Goal: Task Accomplishment & Management: Manage account settings

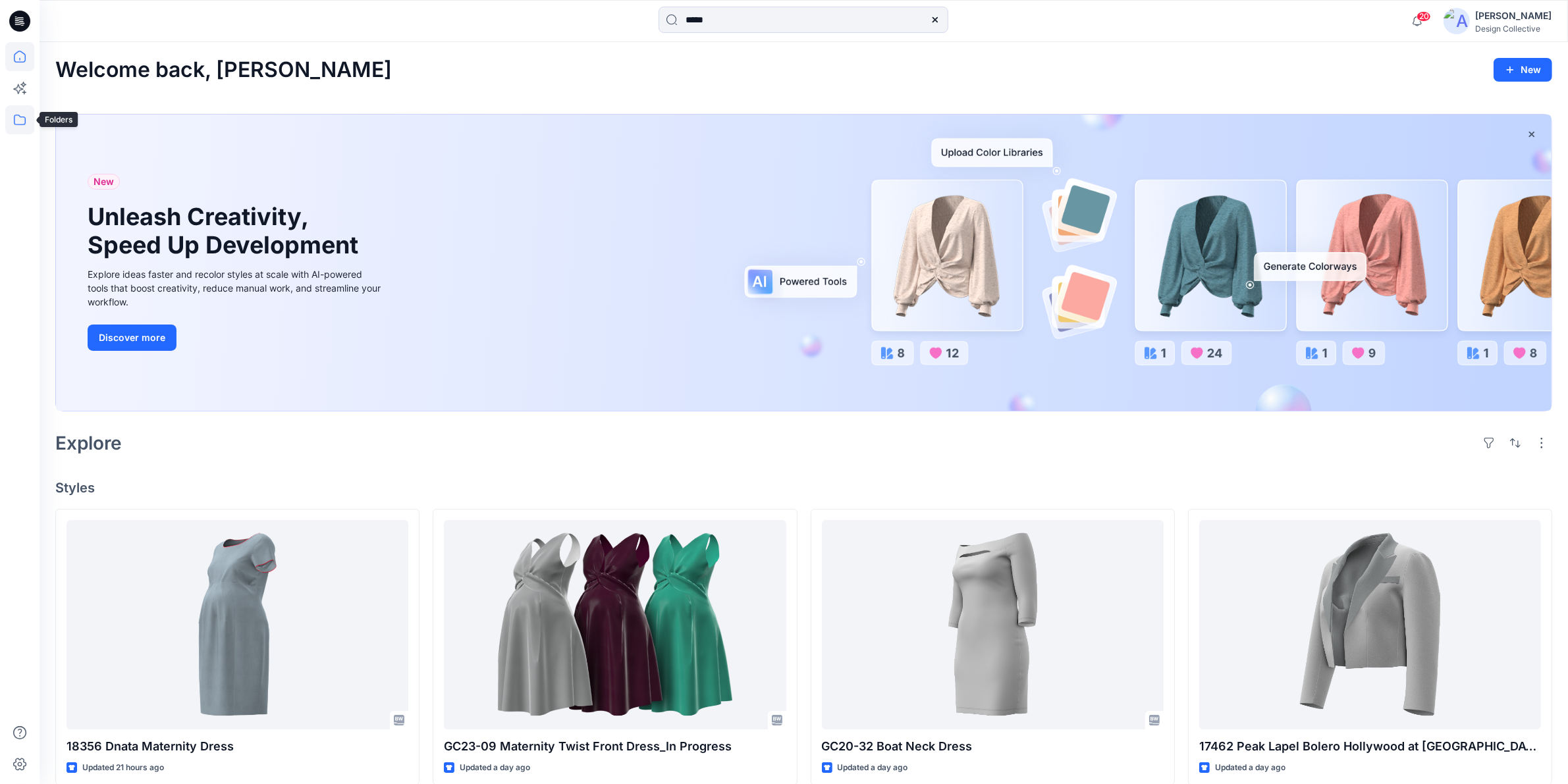
click at [17, 111] on icon at bounding box center [20, 120] width 29 height 29
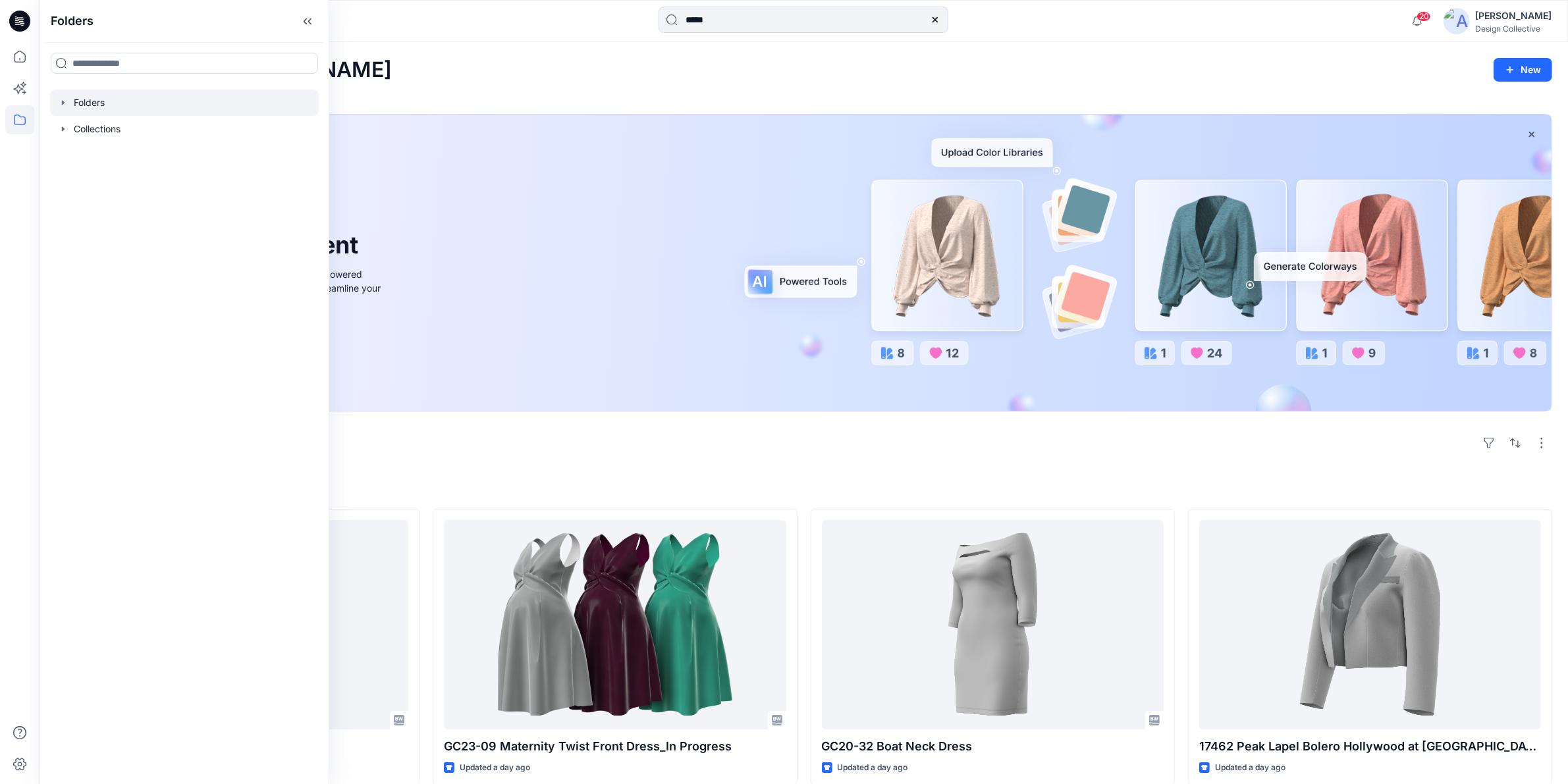
click at [56, 101] on div at bounding box center [184, 103] width 269 height 26
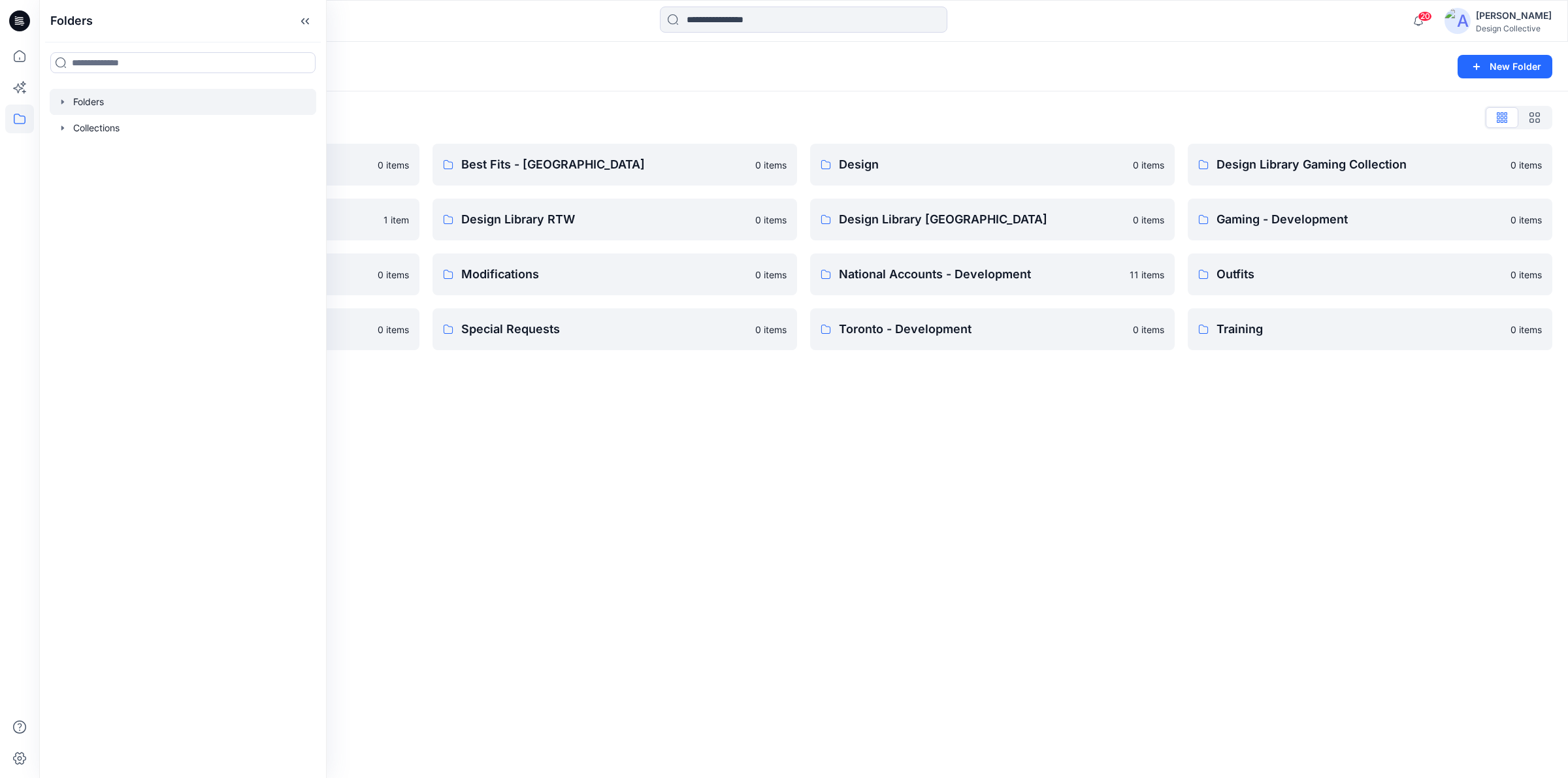
click at [720, 96] on div "Folders List Best Fits 0 items Design Library National Accounts 1 item Hospital…" at bounding box center [803, 229] width 1529 height 275
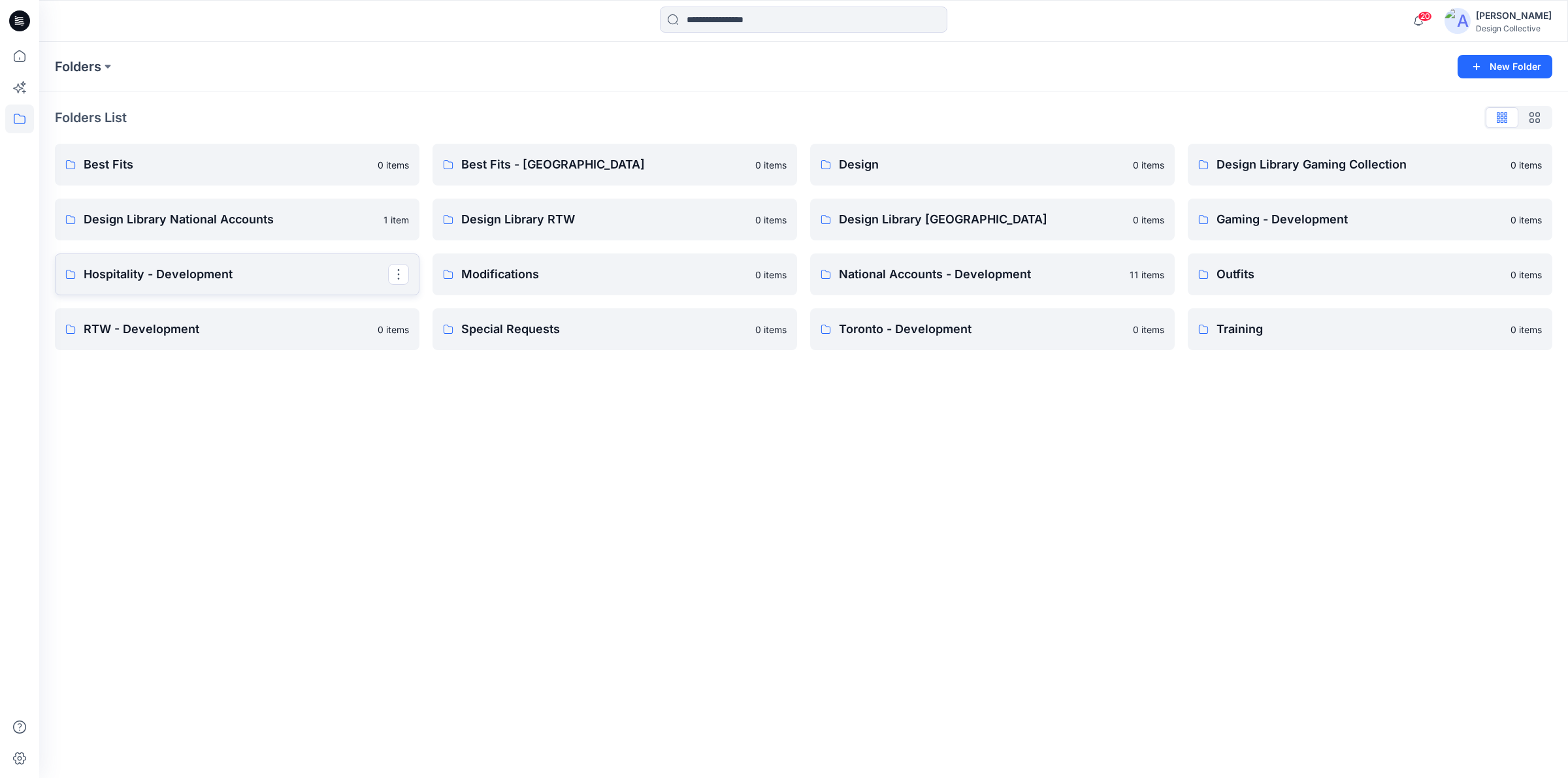
click at [329, 272] on p "Hospitality - Development" at bounding box center [236, 275] width 304 height 18
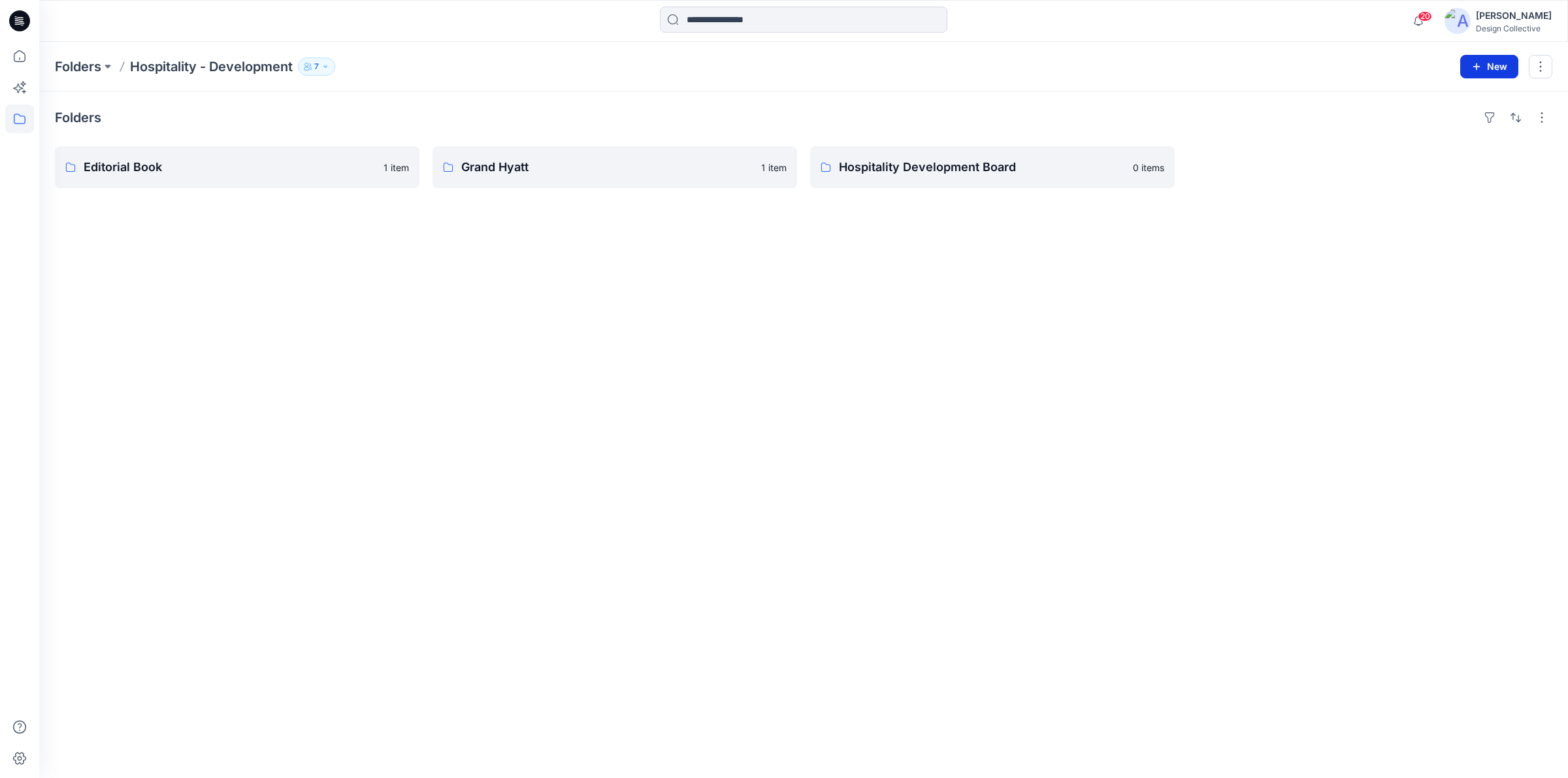
click at [1477, 70] on icon "button" at bounding box center [1477, 67] width 11 height 11
click at [1449, 125] on p "New Folder" at bounding box center [1451, 125] width 48 height 14
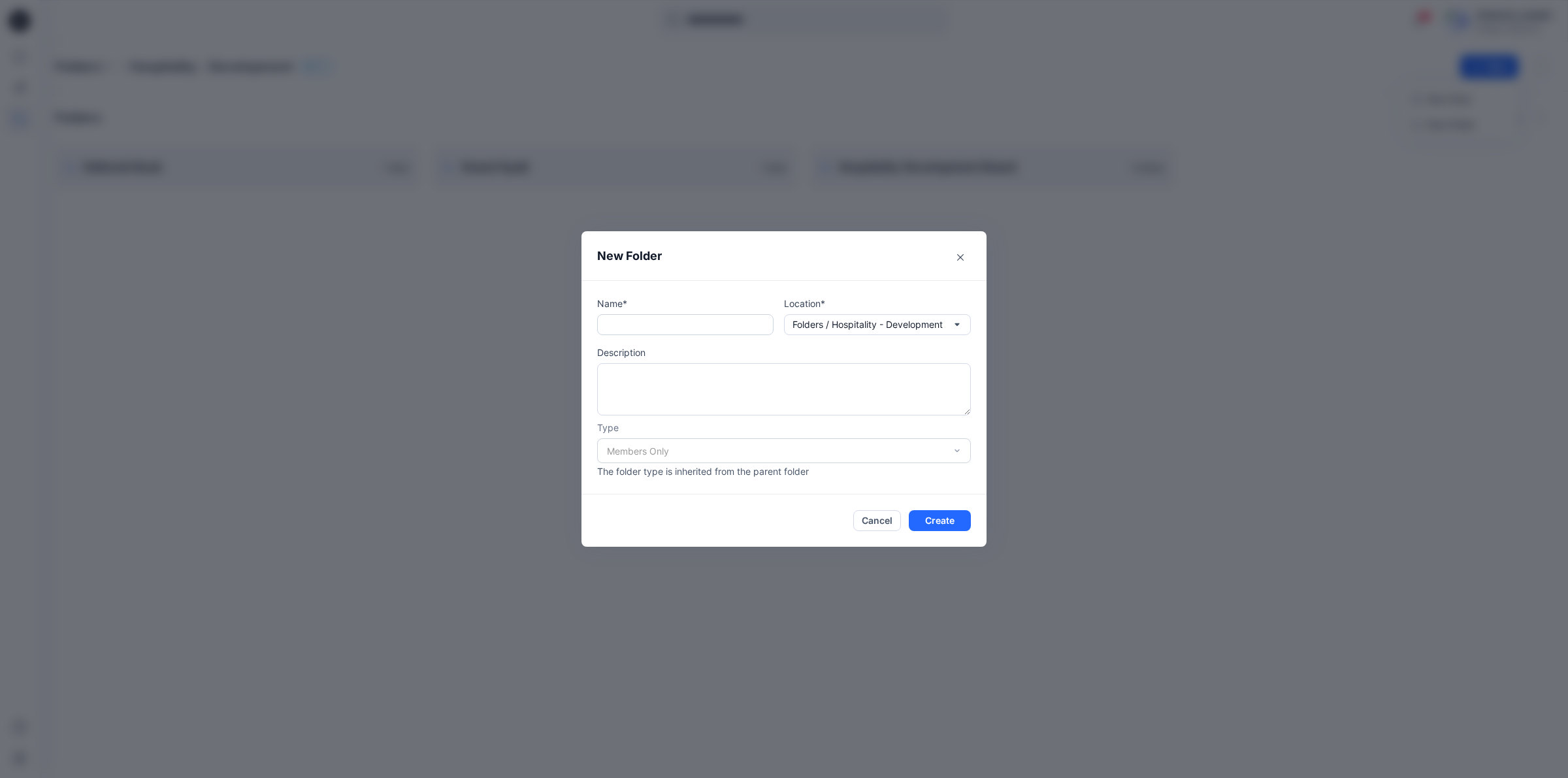
click at [668, 322] on input "text" at bounding box center [685, 324] width 177 height 21
type input "**********"
drag, startPoint x: 921, startPoint y: 520, endPoint x: 872, endPoint y: 476, distance: 65.9
click at [922, 521] on button "Create" at bounding box center [939, 520] width 62 height 21
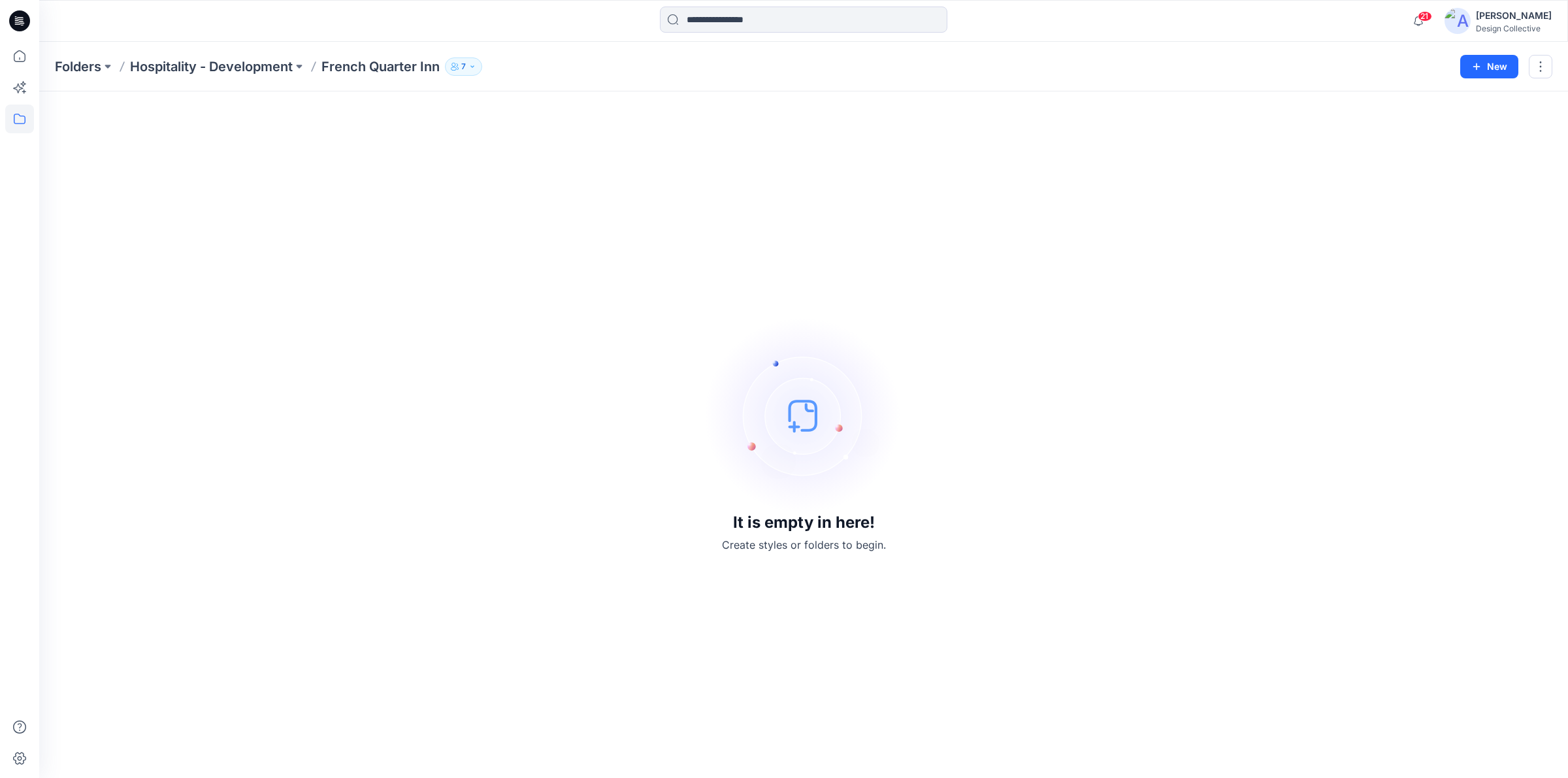
click at [11, 21] on icon at bounding box center [19, 21] width 21 height 21
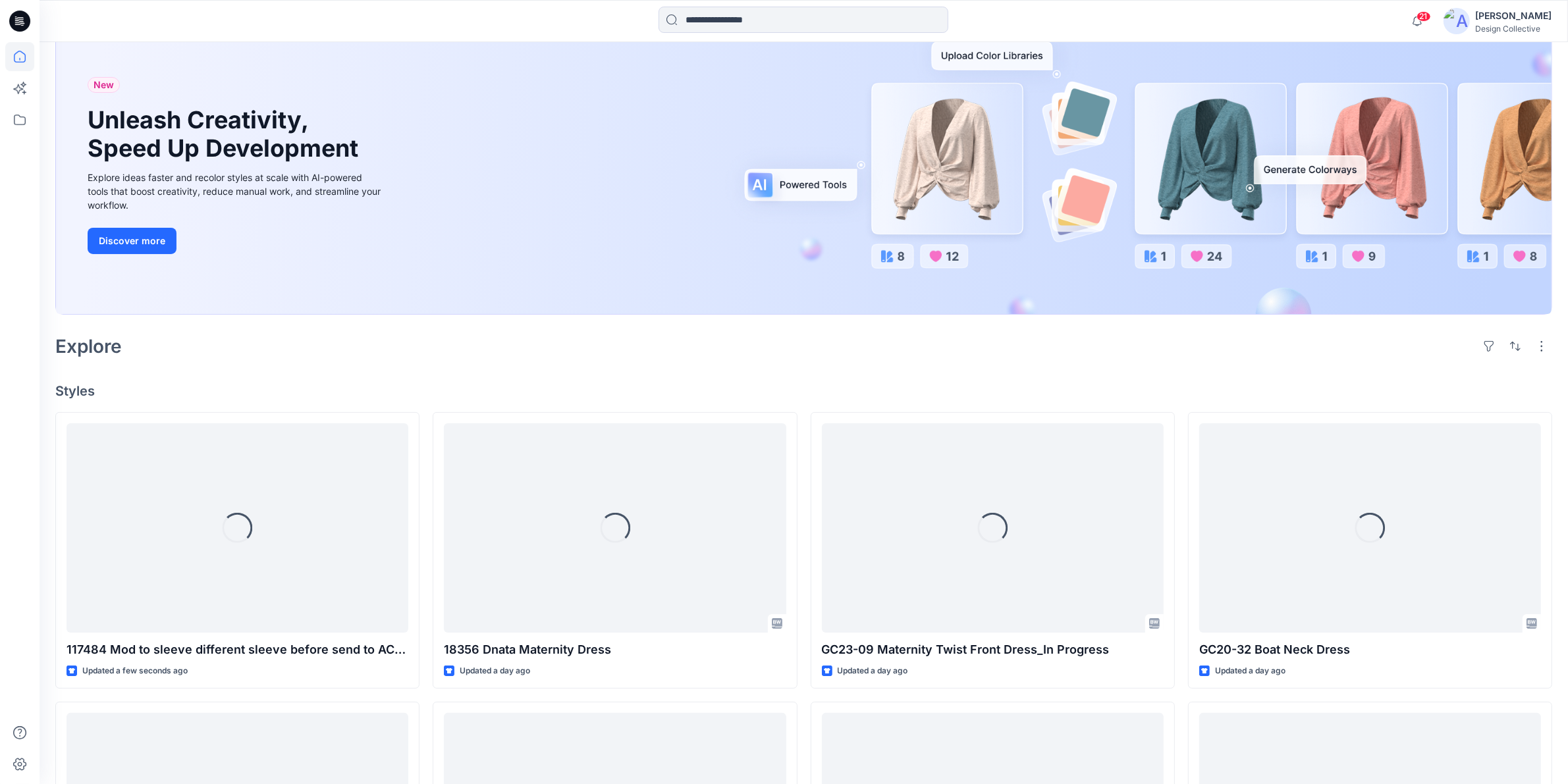
scroll to position [137, 0]
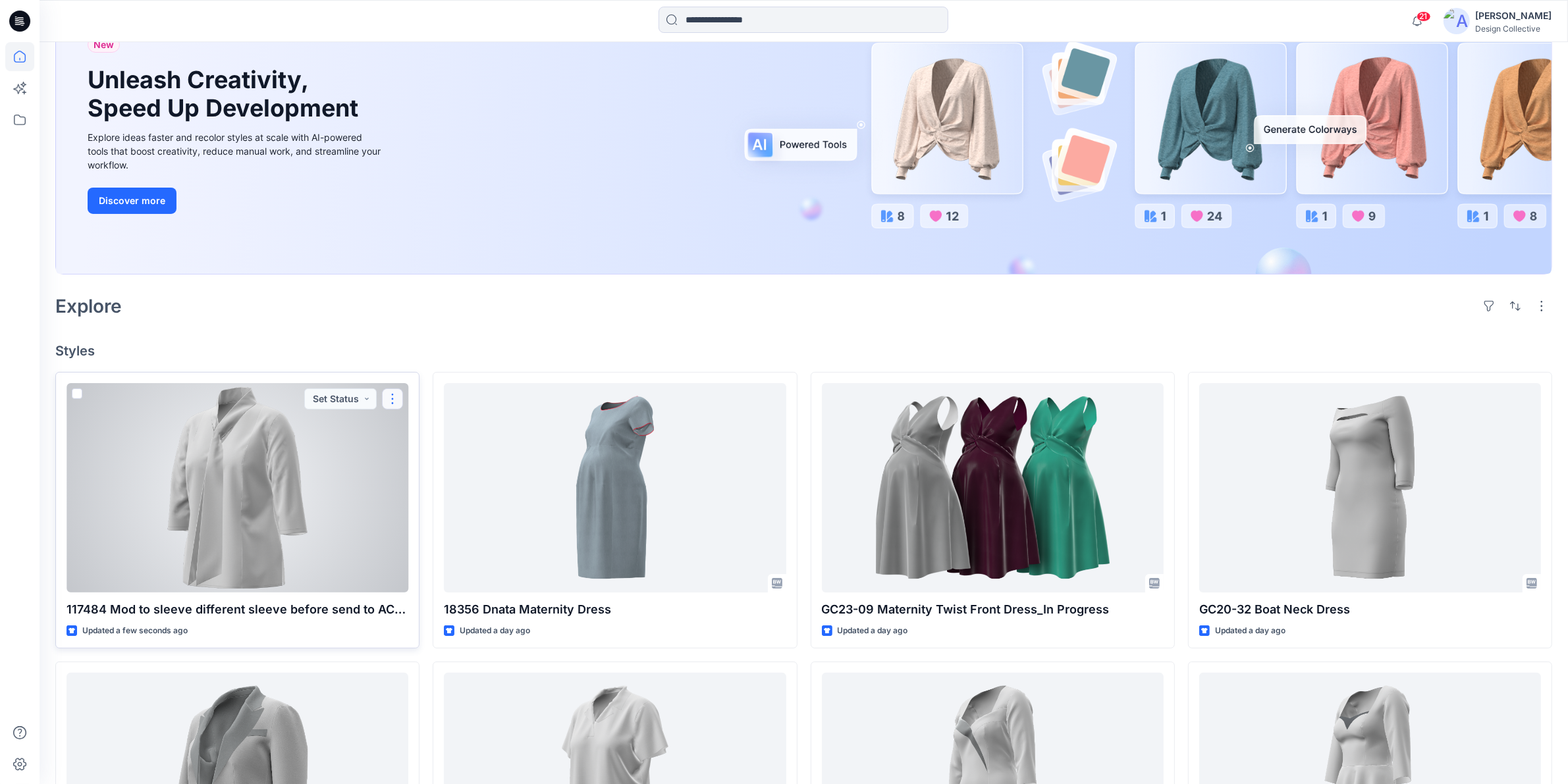
click at [400, 395] on button "button" at bounding box center [392, 399] width 21 height 21
click at [301, 501] on div at bounding box center [237, 488] width 342 height 210
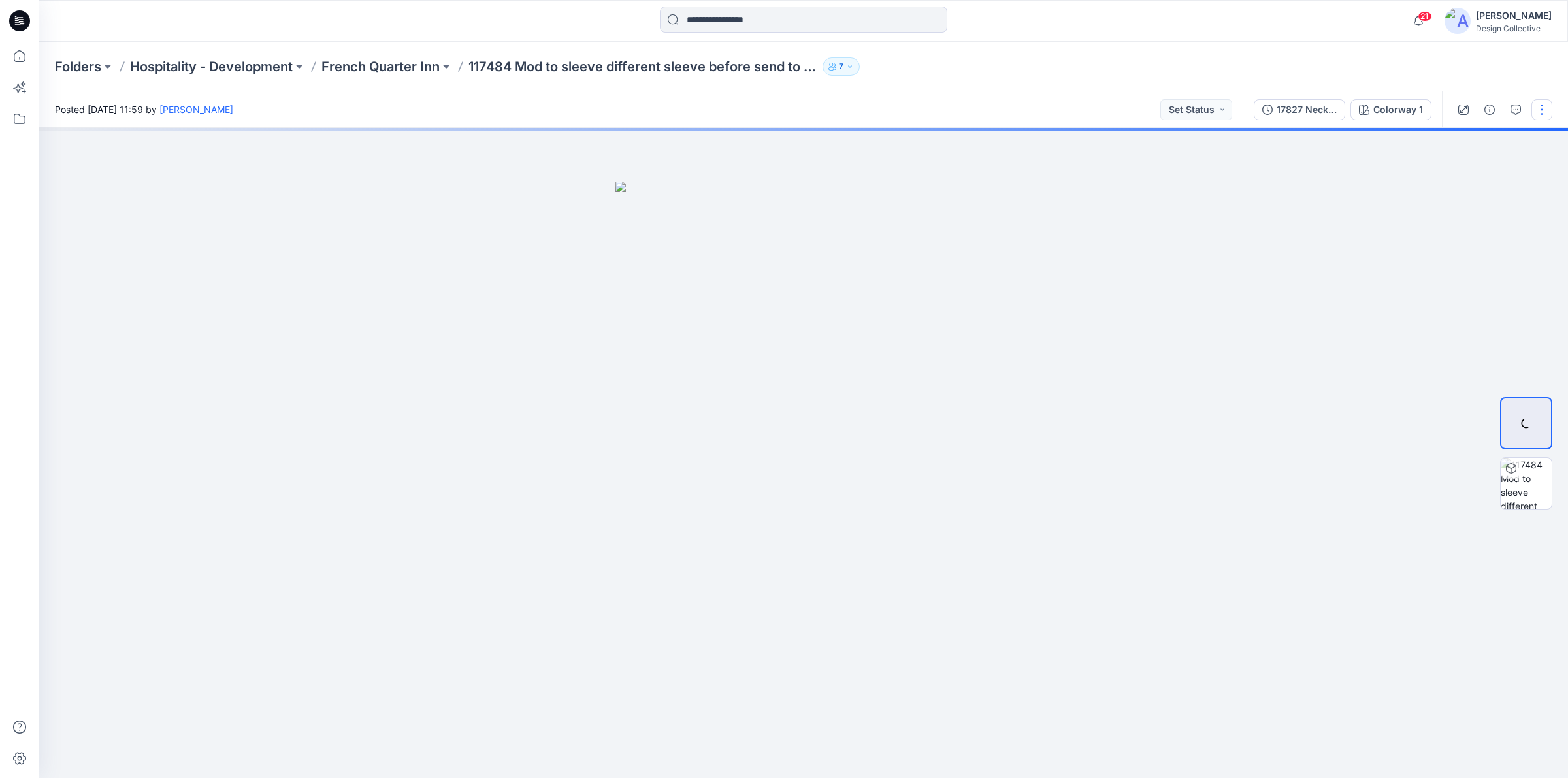
click at [1547, 112] on button "button" at bounding box center [1541, 109] width 21 height 21
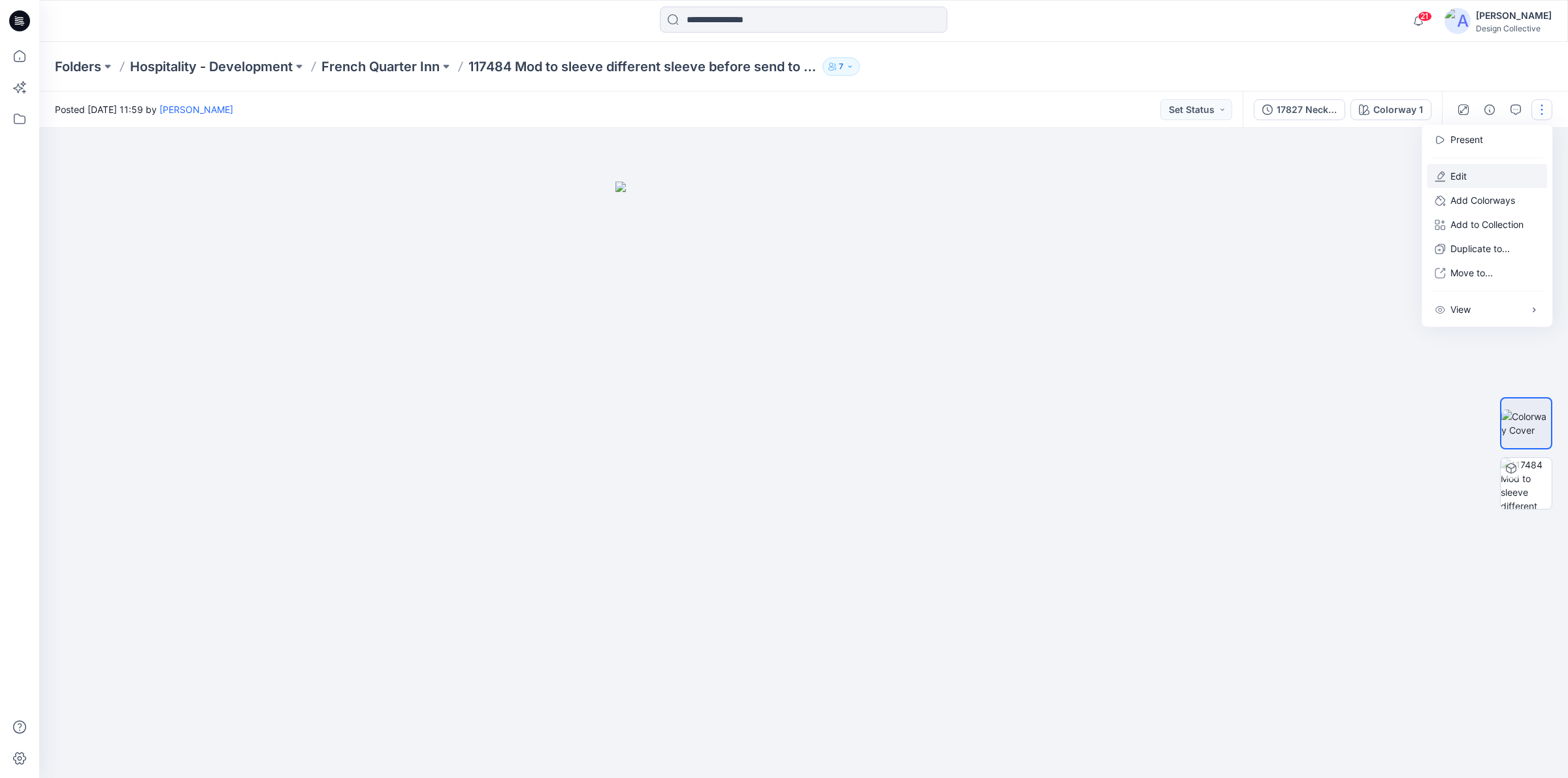
click at [1469, 180] on button "Edit" at bounding box center [1487, 176] width 120 height 24
click at [1446, 172] on button "Edit" at bounding box center [1487, 176] width 120 height 24
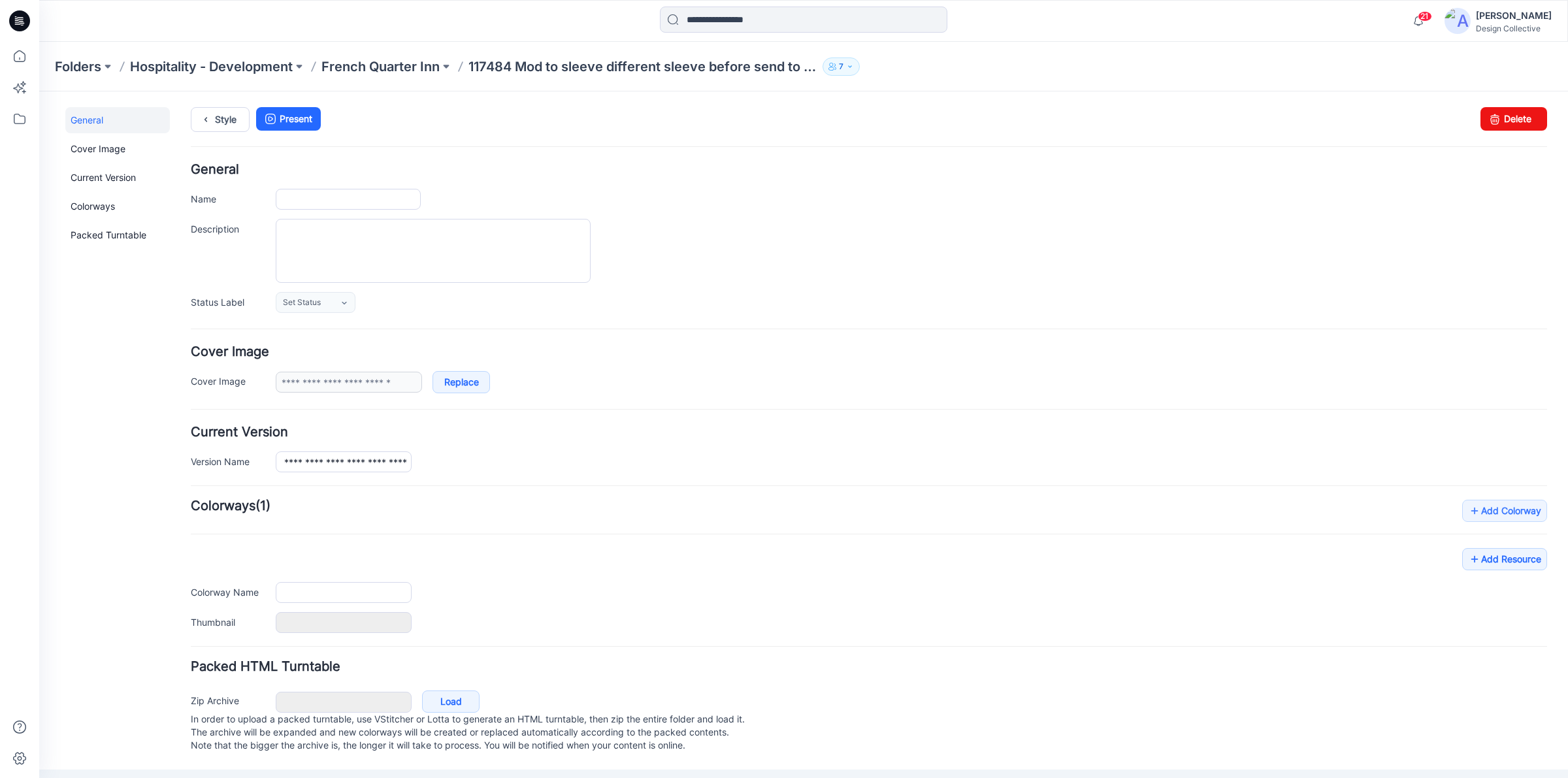
type input "**********"
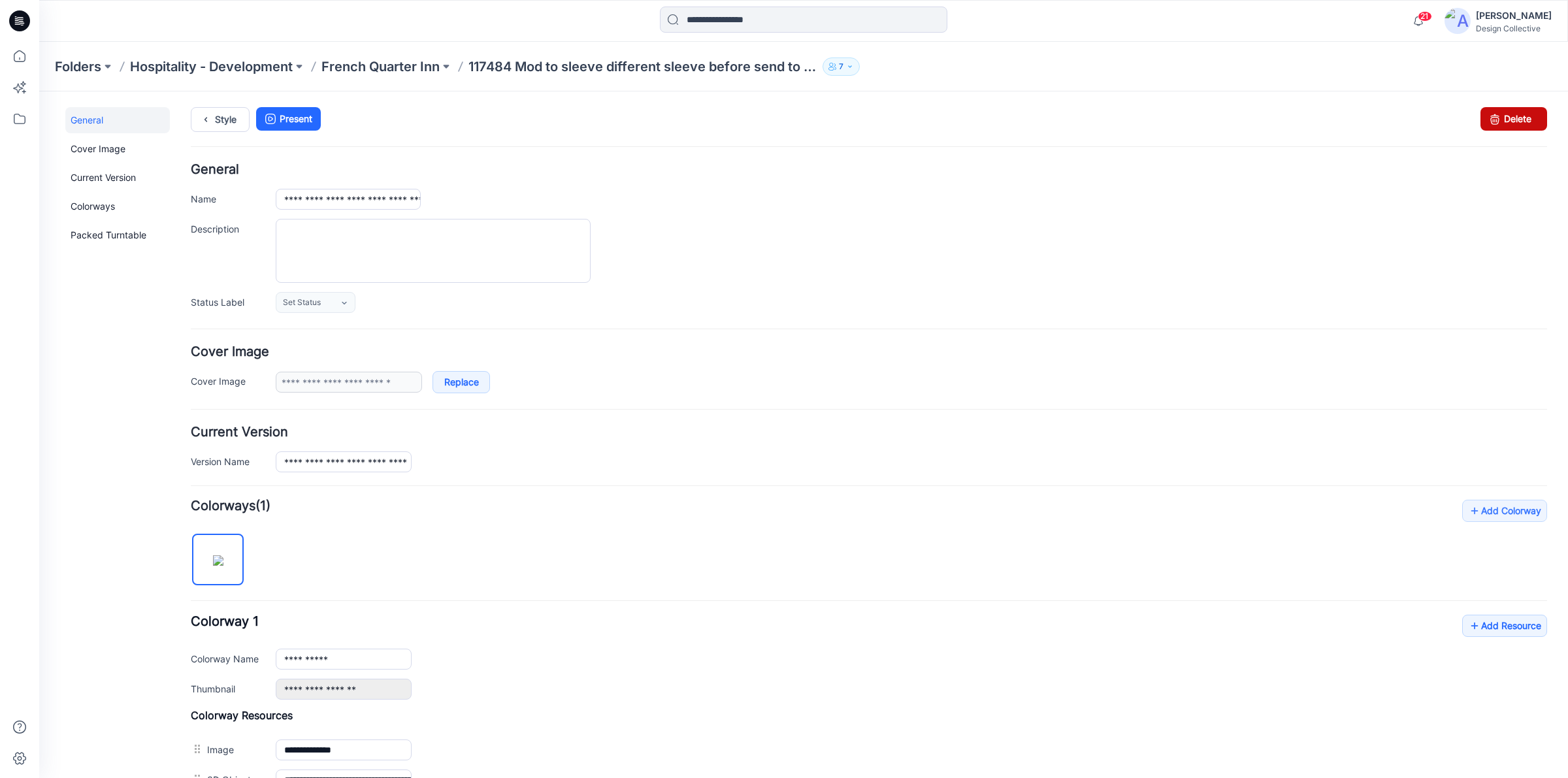
click at [1493, 129] on link "Delete" at bounding box center [1514, 119] width 67 height 24
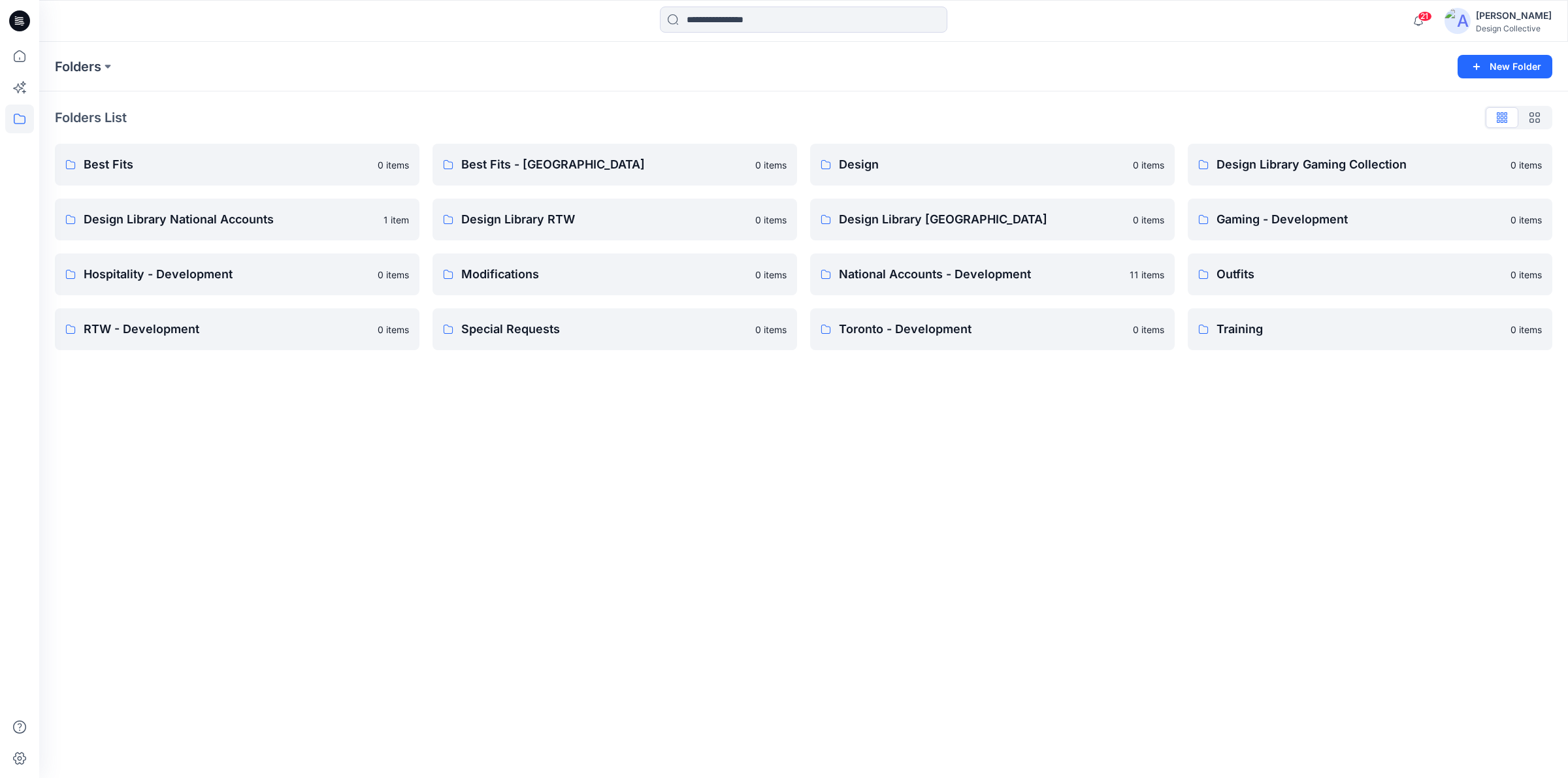
click at [15, 28] on icon at bounding box center [19, 21] width 21 height 21
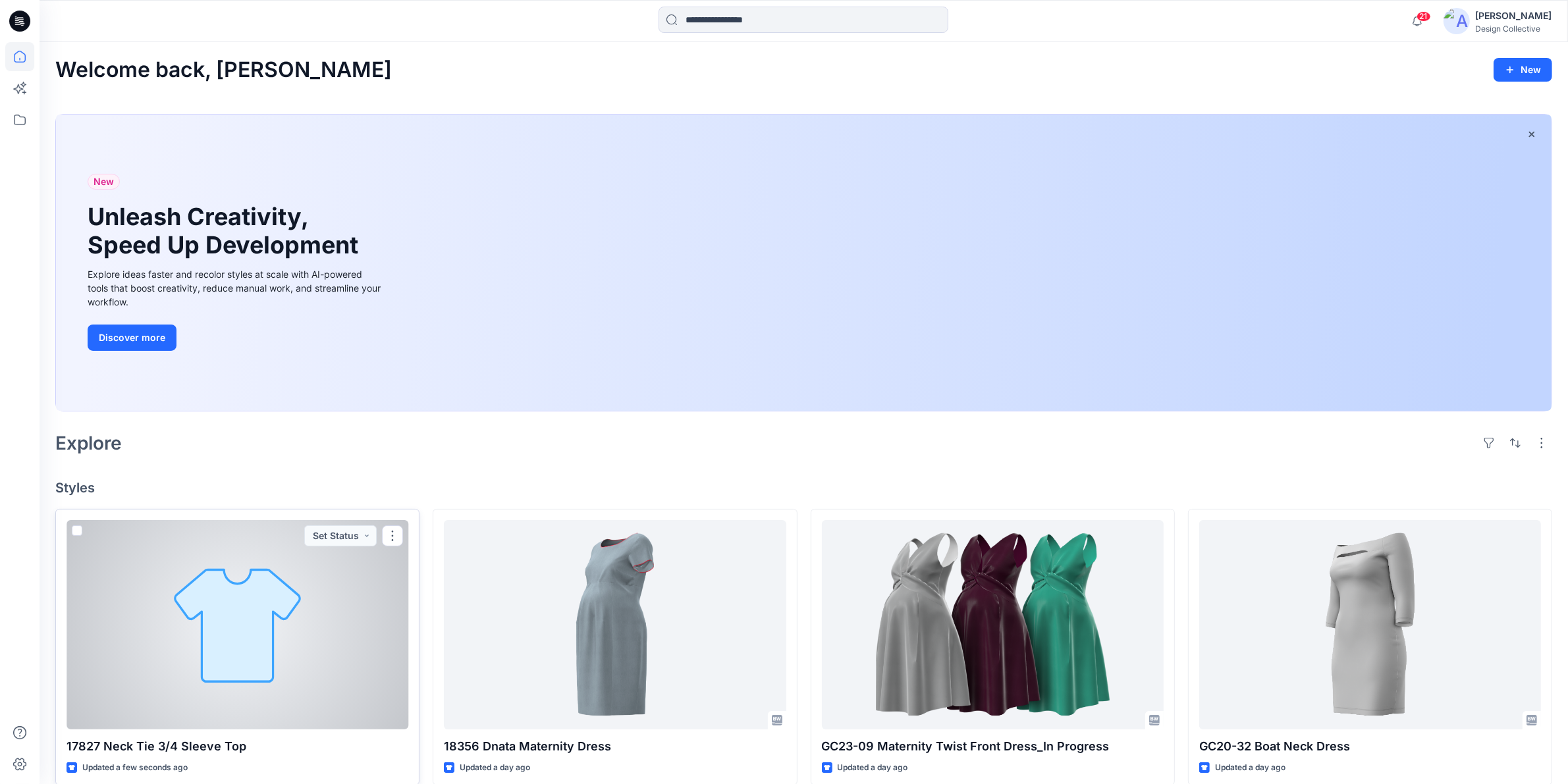
scroll to position [137, 0]
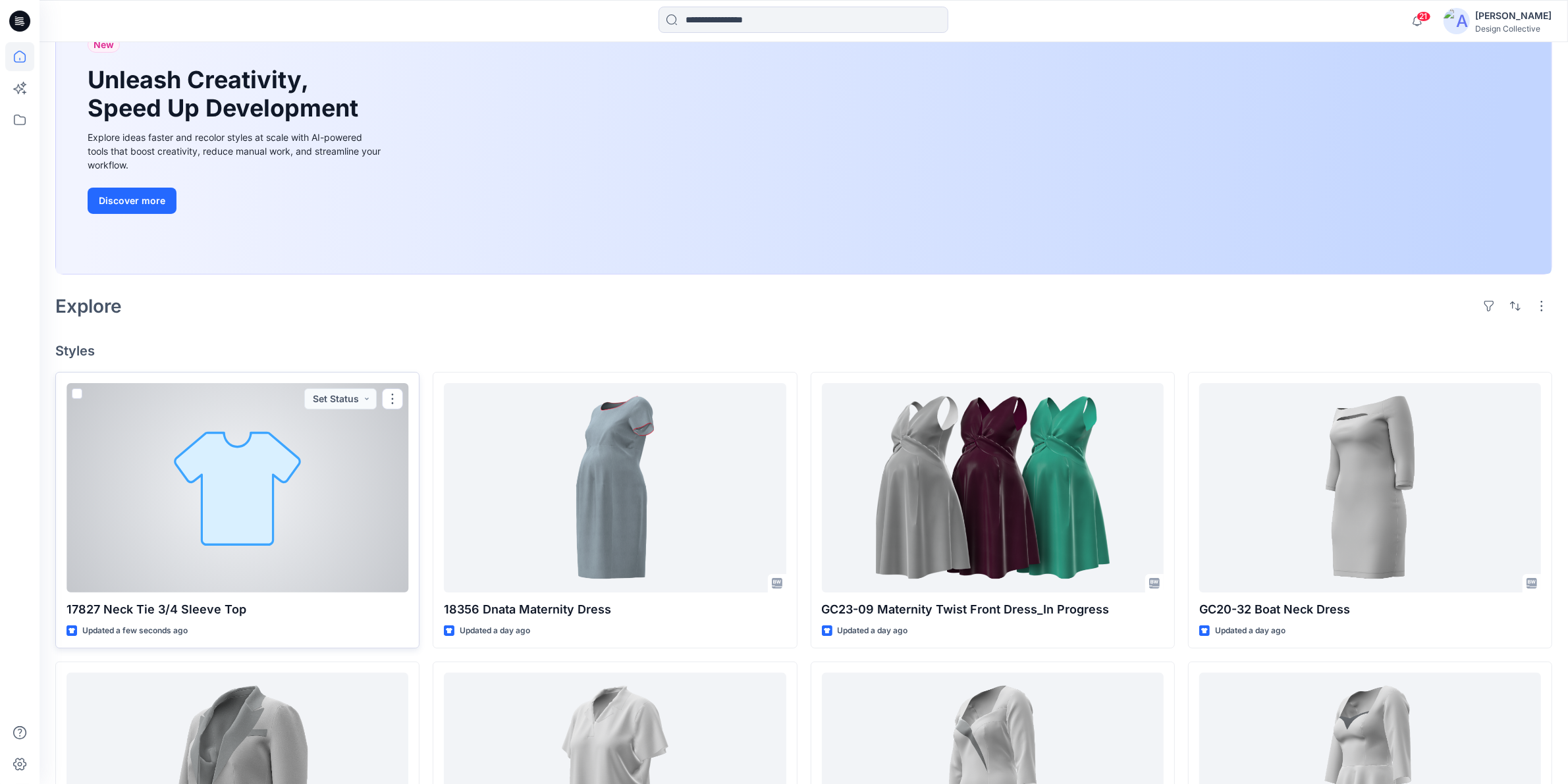
click at [255, 469] on div at bounding box center [237, 488] width 342 height 210
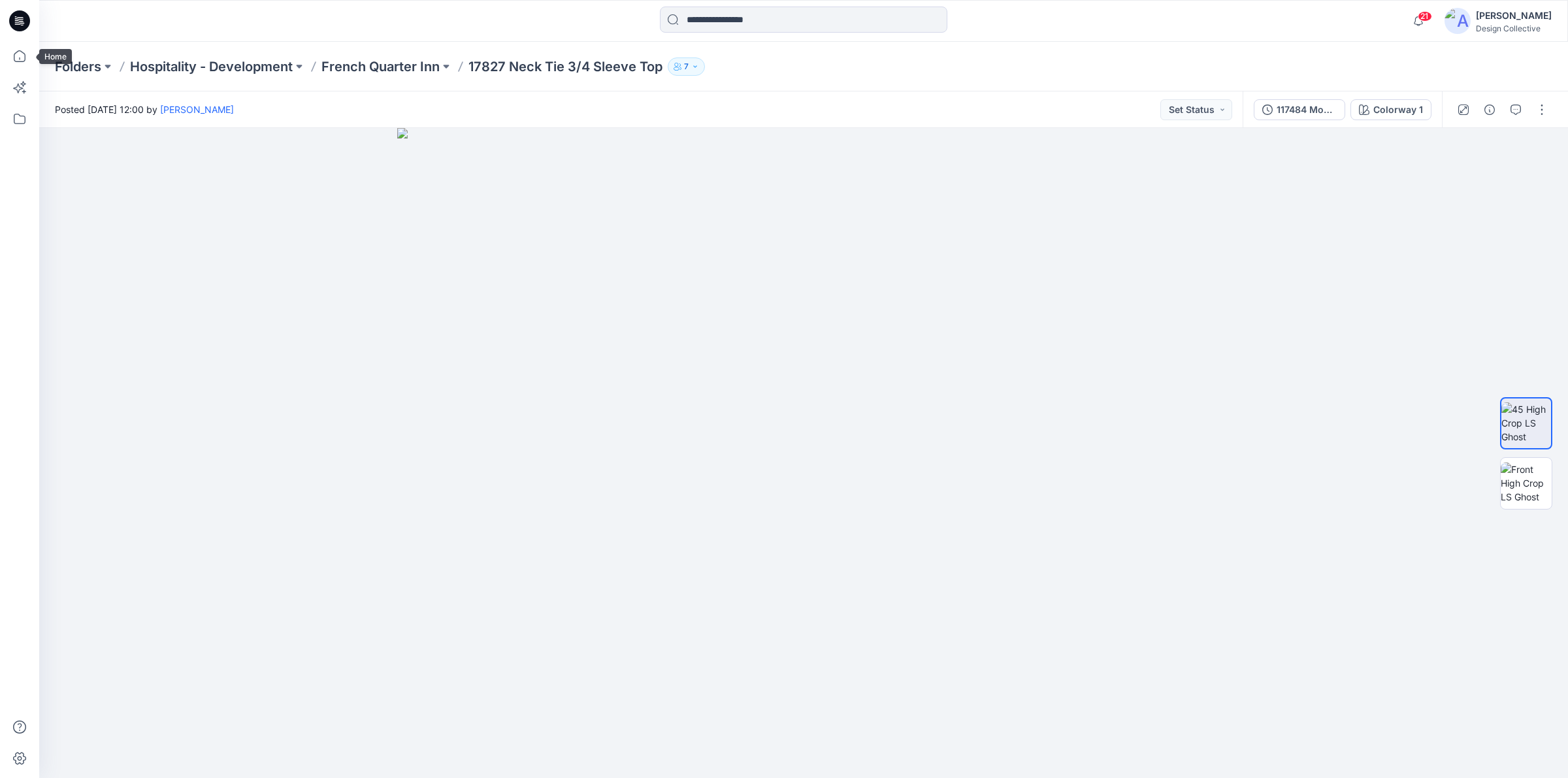
click at [10, 17] on icon at bounding box center [19, 21] width 21 height 42
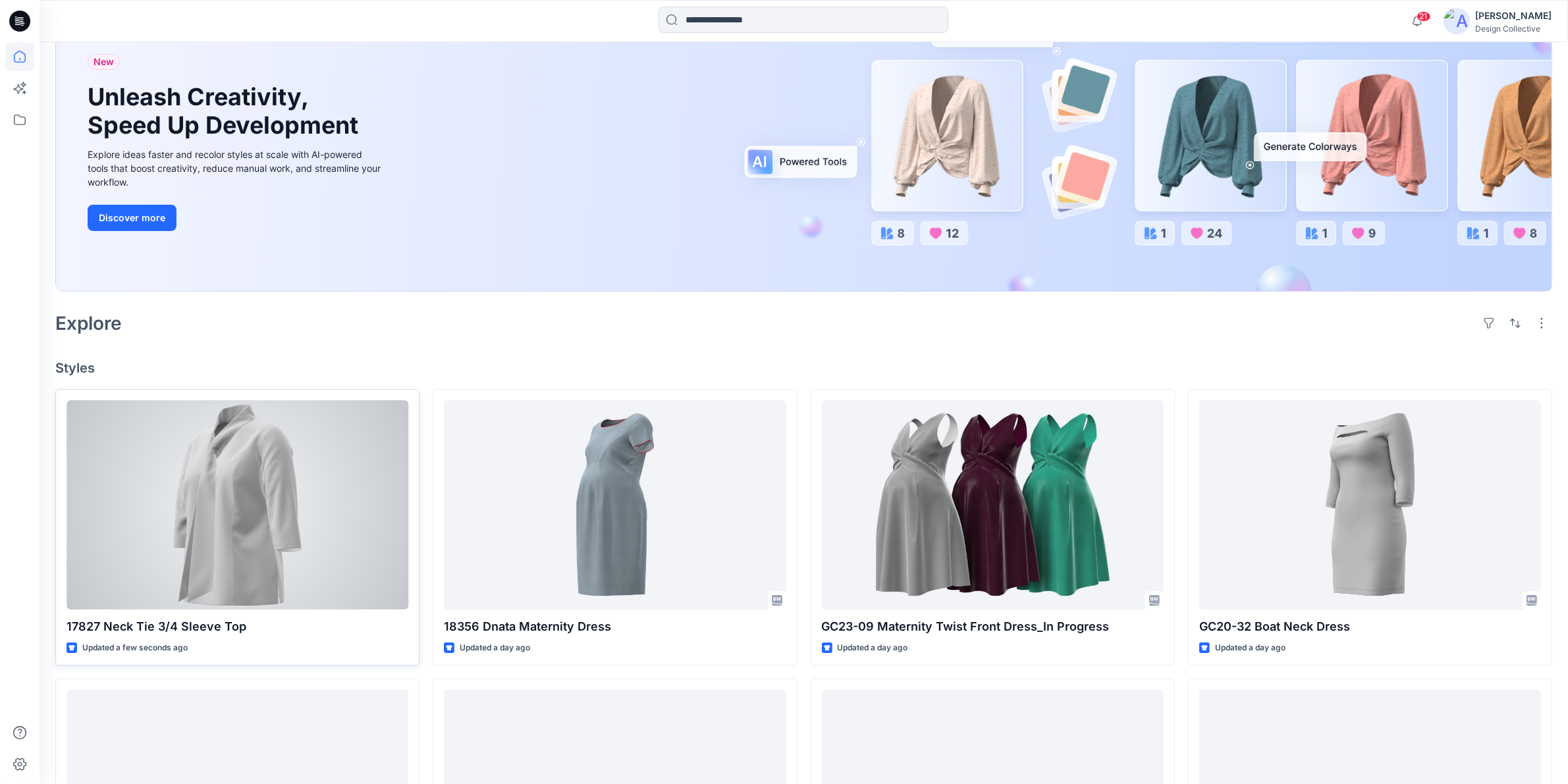
scroll to position [274, 0]
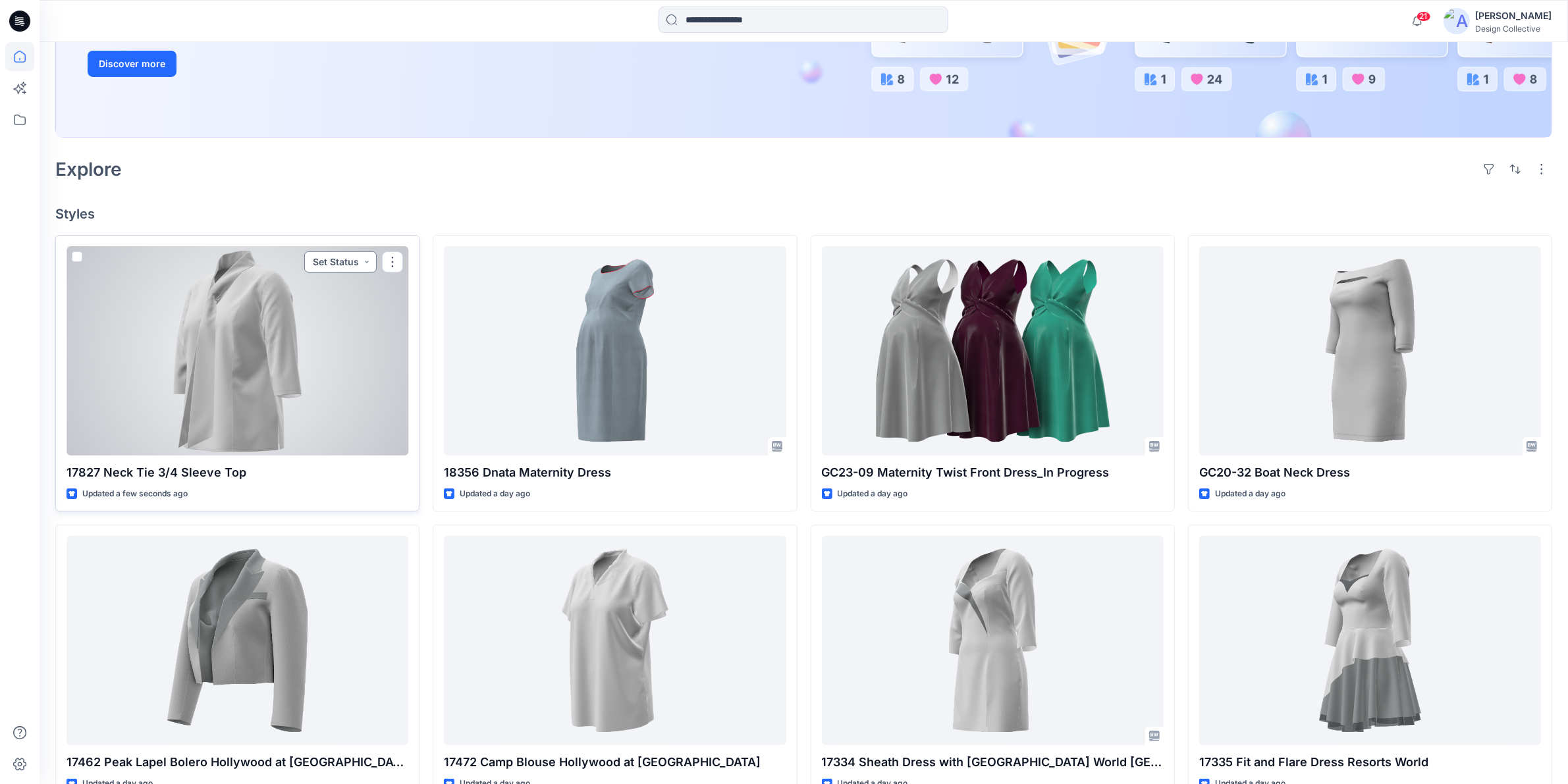
click at [368, 257] on button "Set Status" at bounding box center [341, 261] width 72 height 21
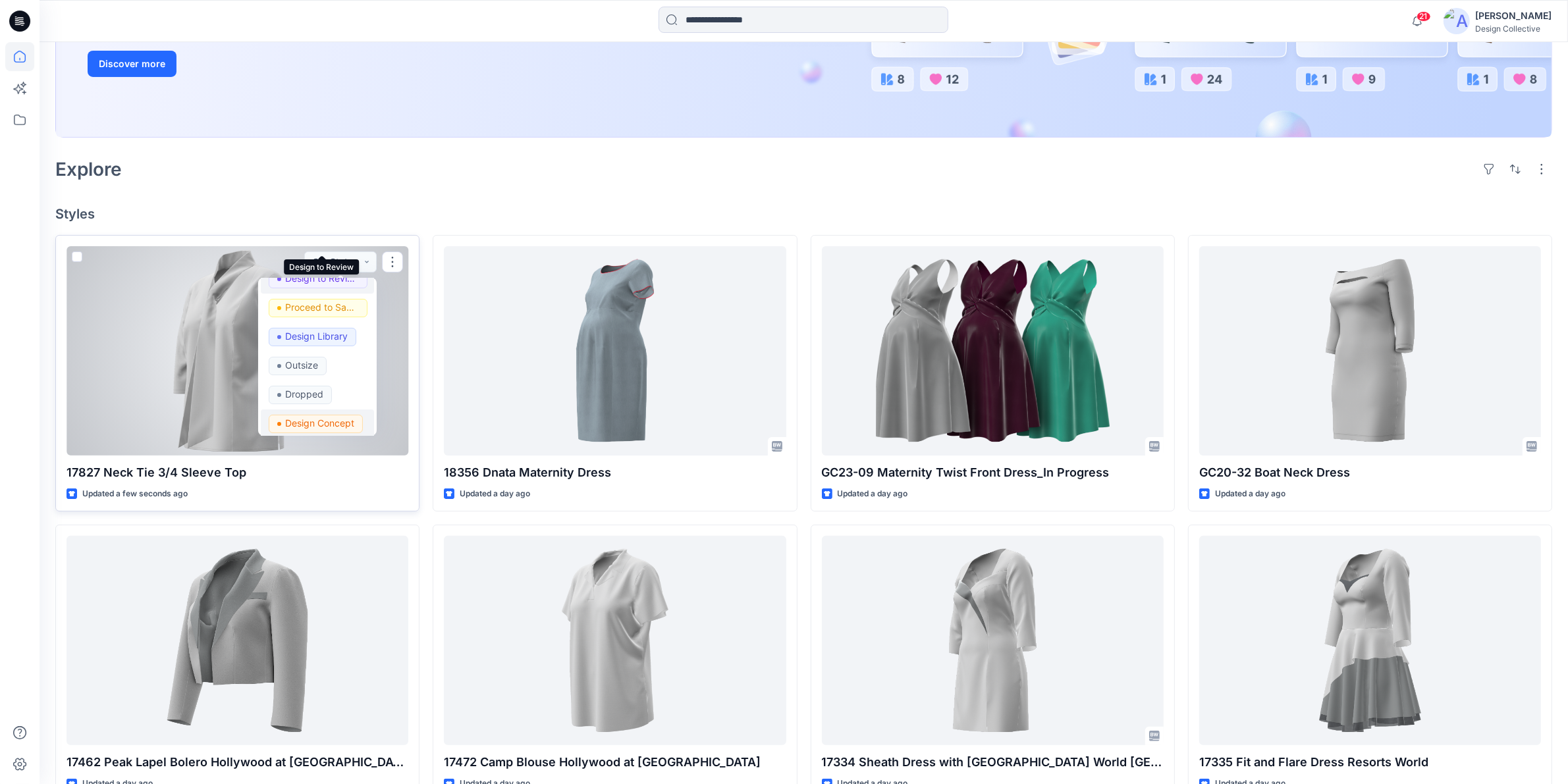
scroll to position [136, 0]
click at [333, 417] on p "Development Concept" at bounding box center [322, 419] width 74 height 17
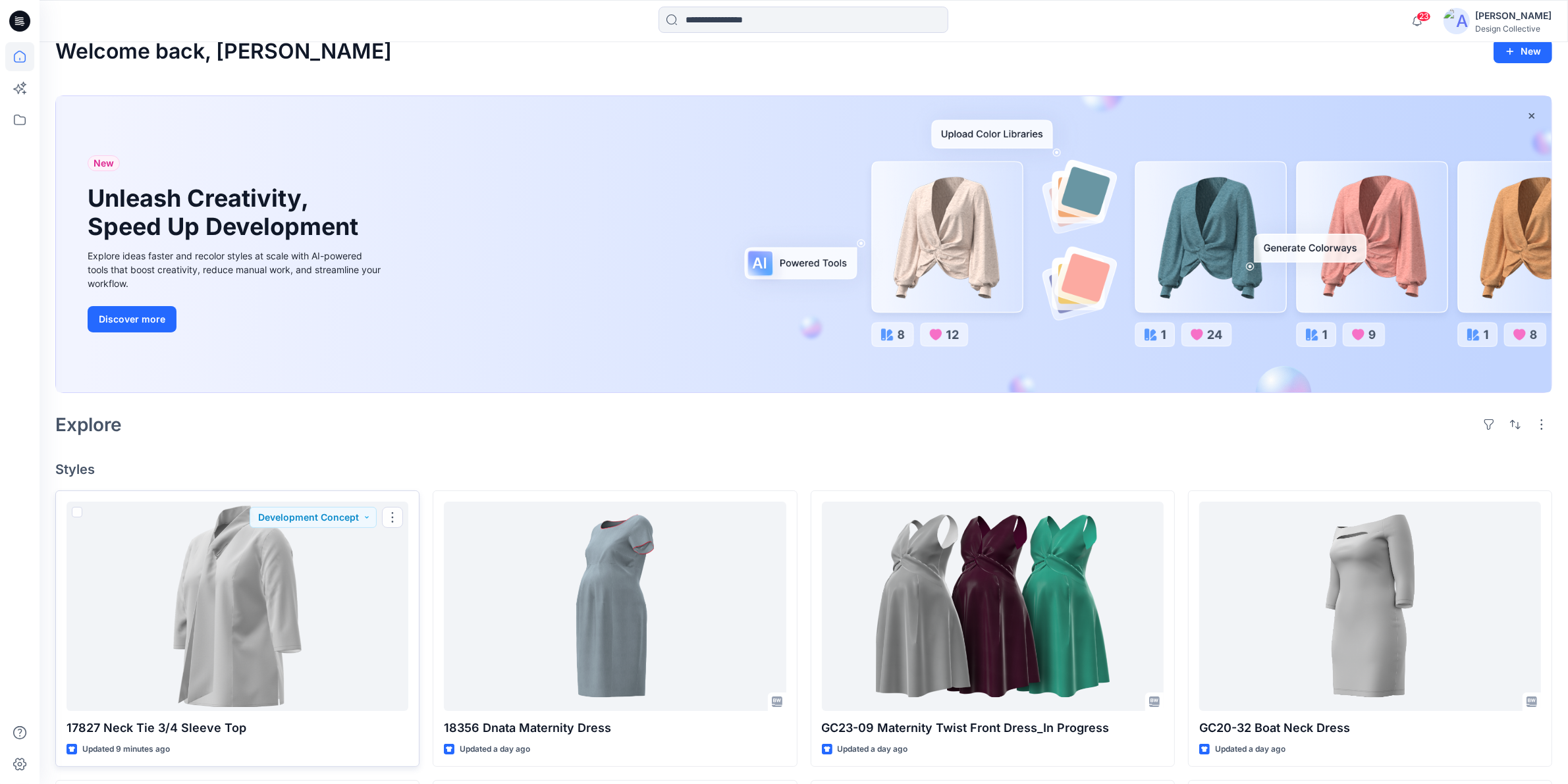
scroll to position [0, 0]
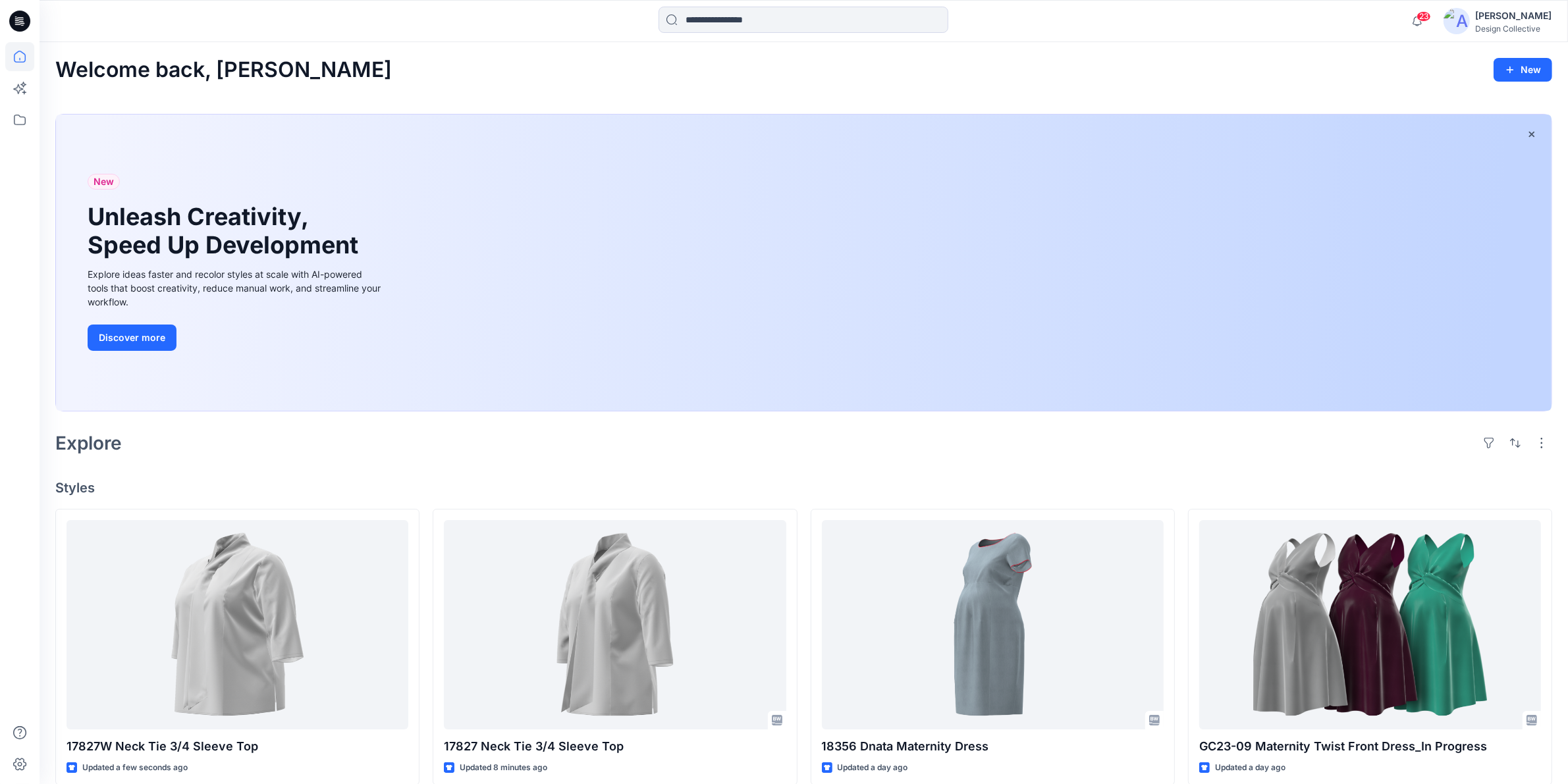
scroll to position [137, 0]
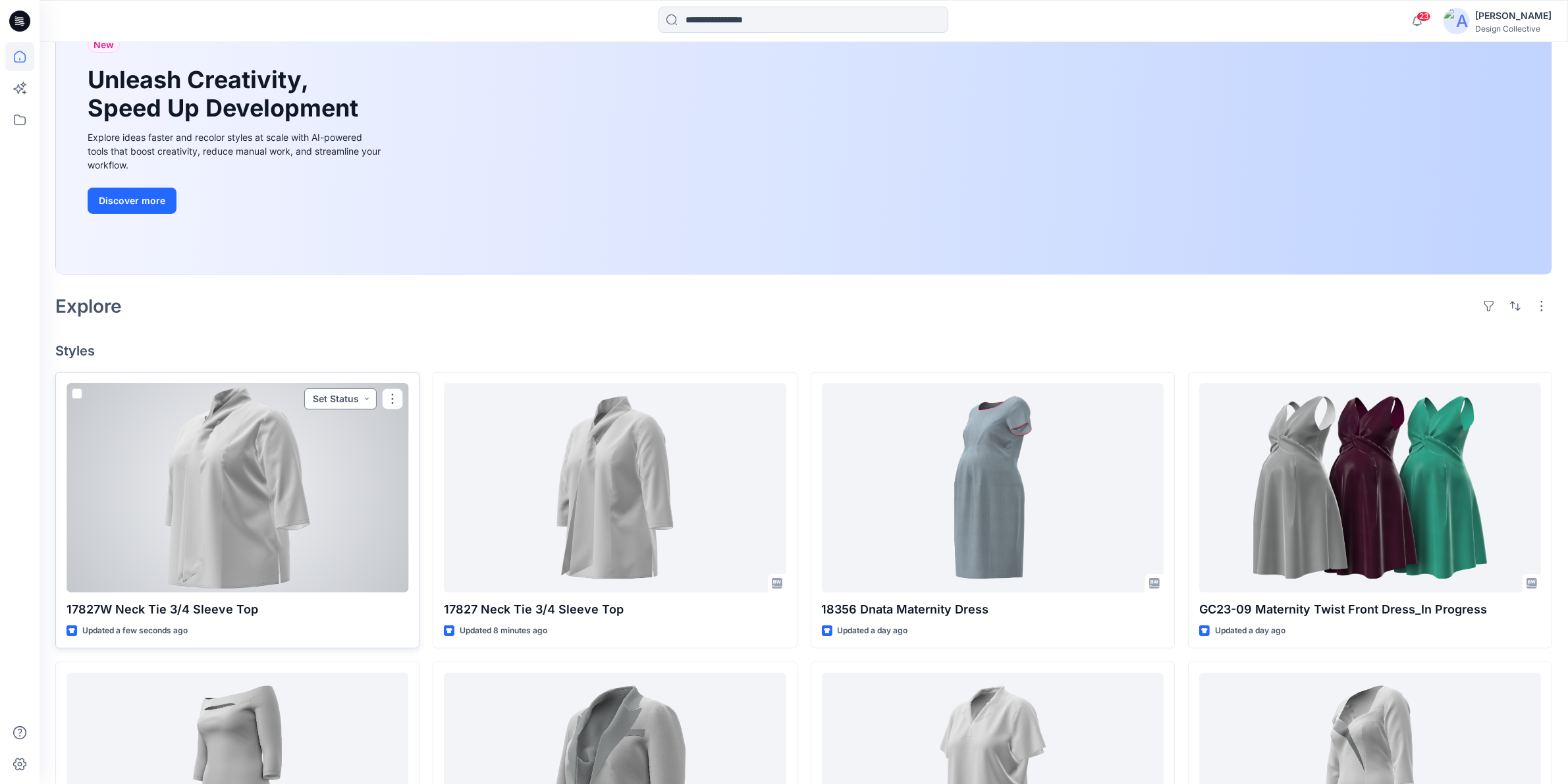
click at [364, 399] on button "Set Status" at bounding box center [341, 399] width 72 height 21
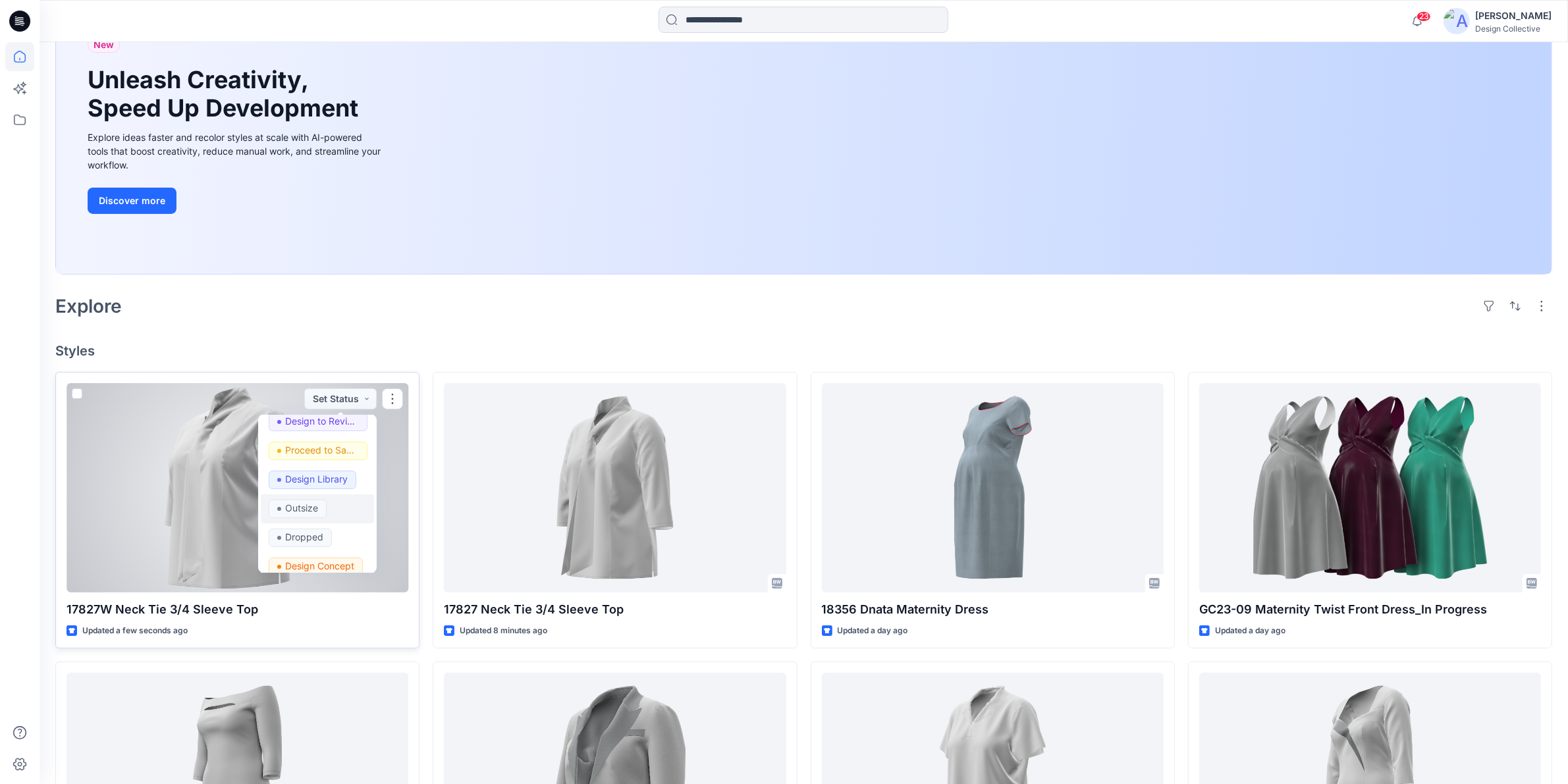
scroll to position [136, 0]
click at [323, 555] on p "Development Concept" at bounding box center [322, 556] width 74 height 17
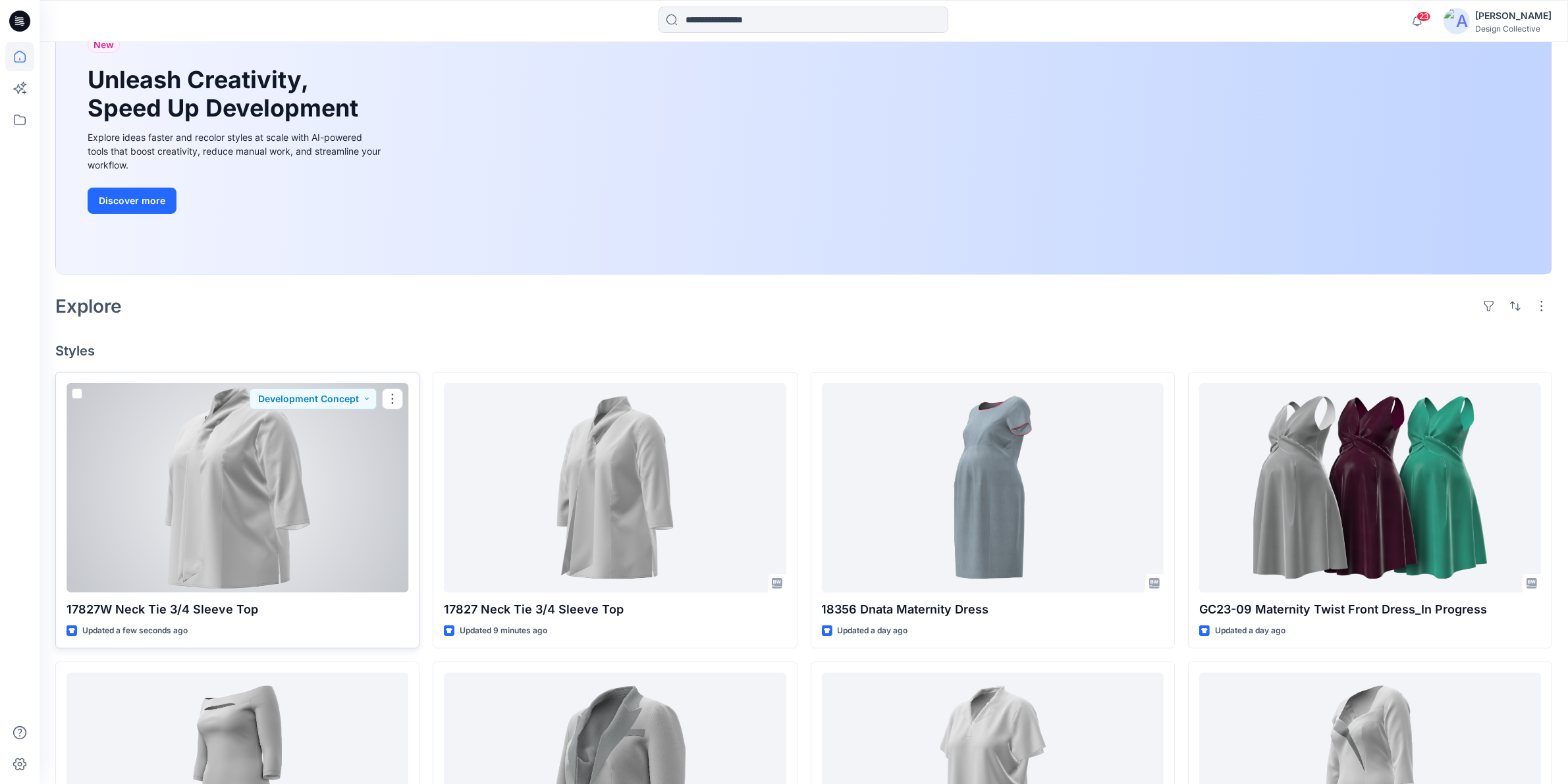
click at [257, 455] on div at bounding box center [237, 488] width 342 height 210
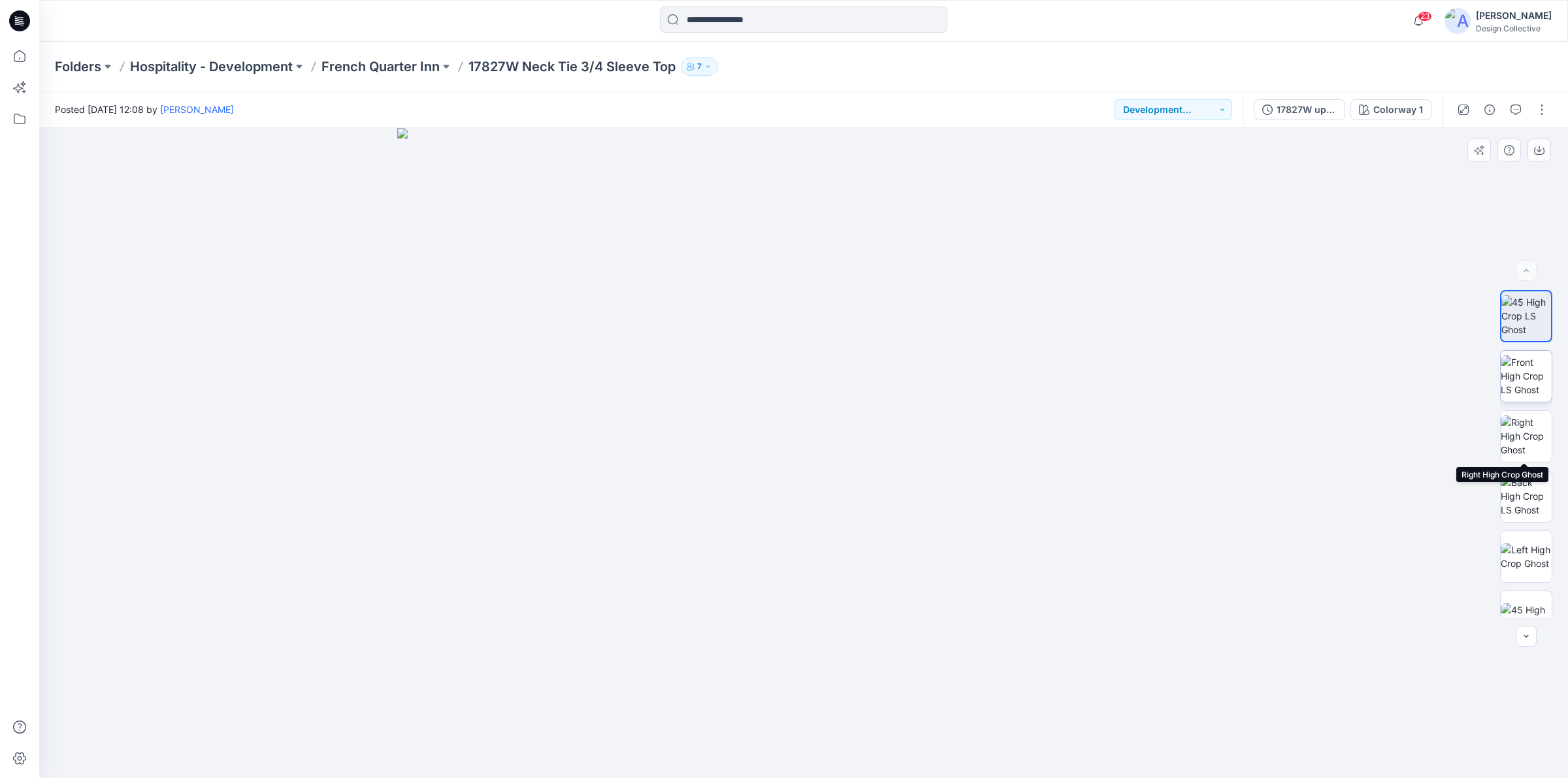
click at [1526, 378] on img at bounding box center [1526, 376] width 51 height 41
click at [1531, 603] on img at bounding box center [1526, 617] width 51 height 28
click at [1527, 448] on img at bounding box center [1526, 435] width 51 height 28
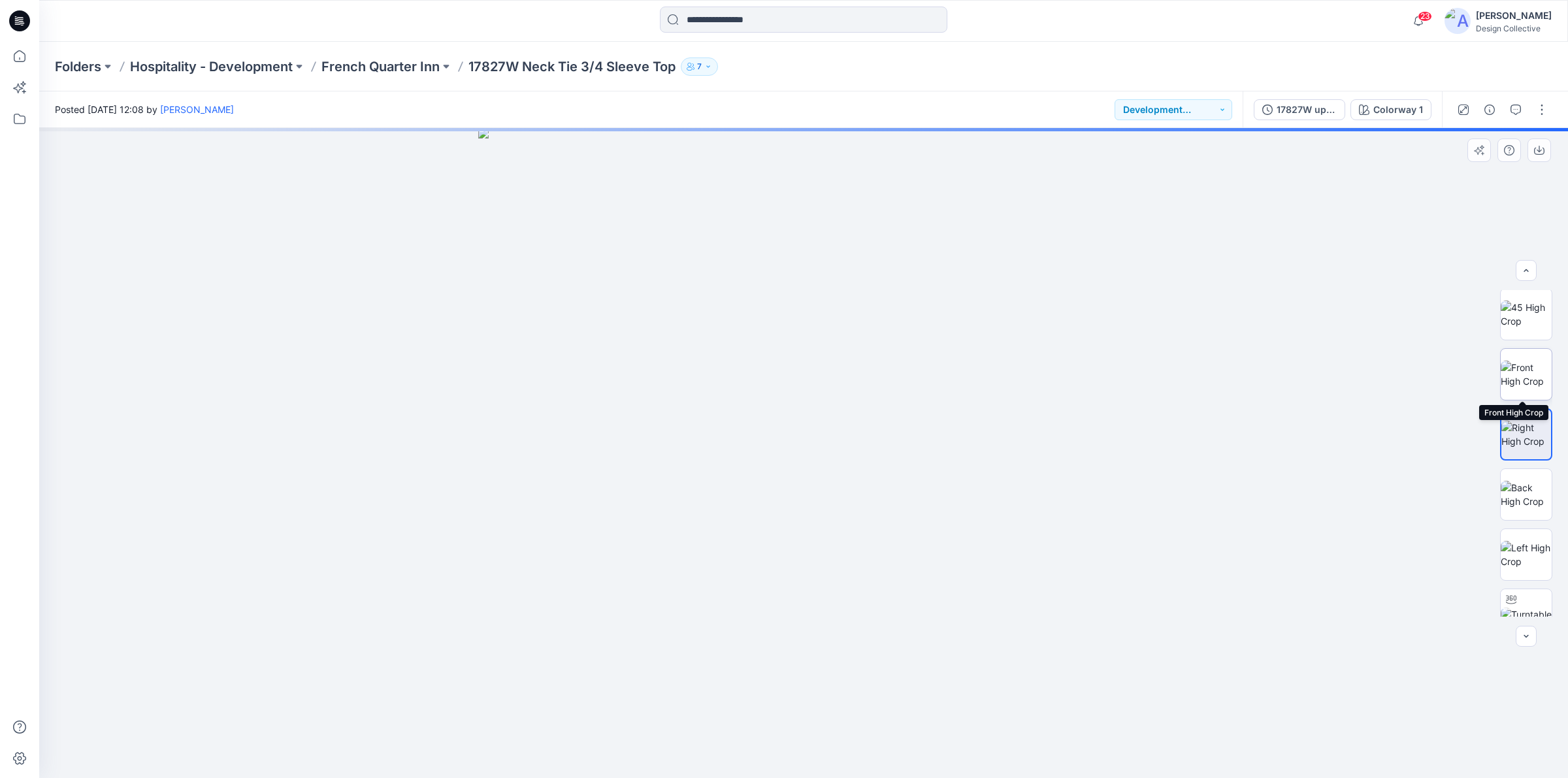
click at [1526, 380] on img at bounding box center [1526, 375] width 51 height 28
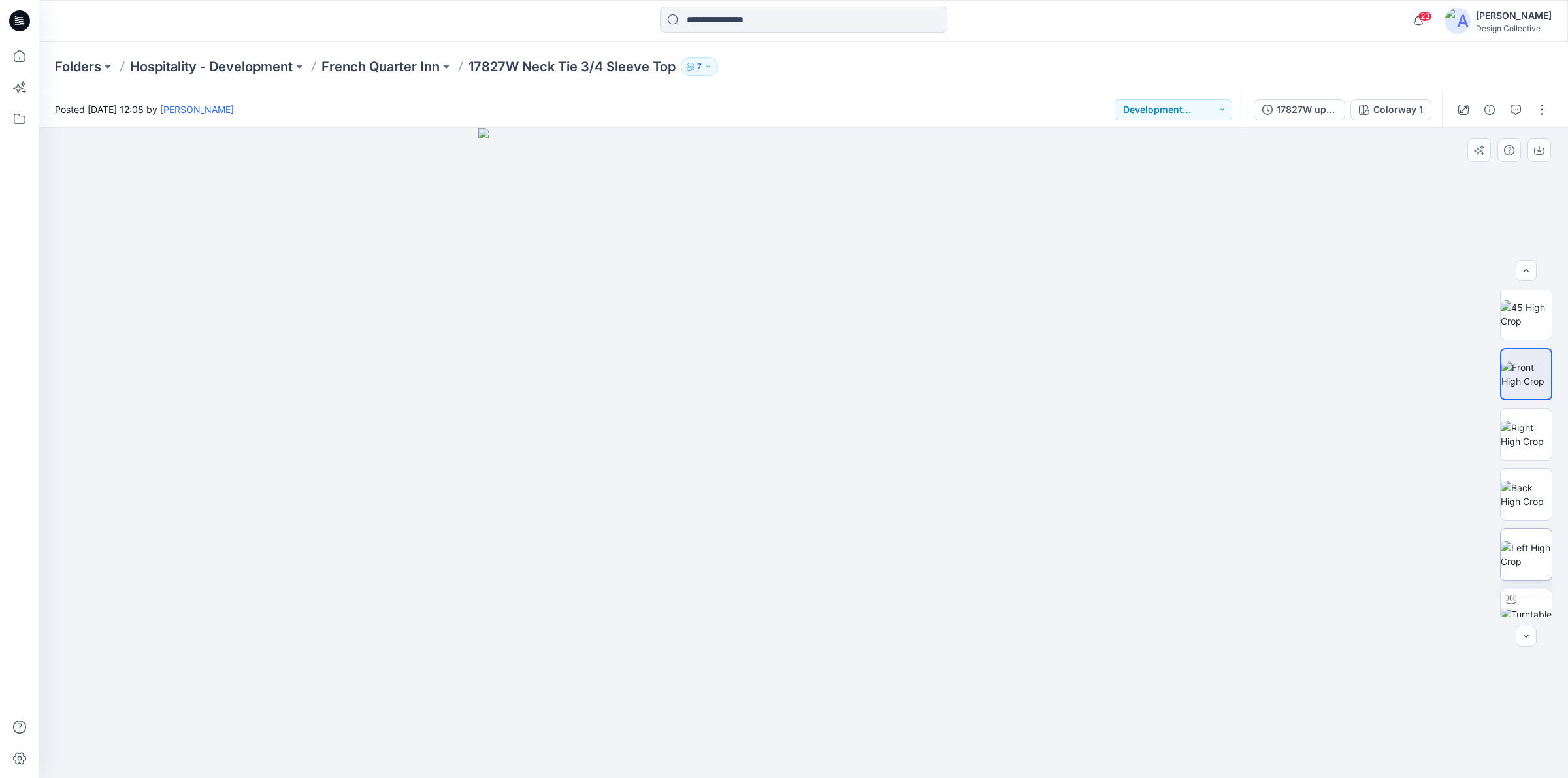
click at [1543, 541] on img at bounding box center [1526, 555] width 51 height 28
click at [1532, 492] on img at bounding box center [1526, 495] width 51 height 28
click at [1532, 558] on img at bounding box center [1526, 555] width 51 height 28
click at [1527, 607] on img at bounding box center [1526, 614] width 51 height 14
click at [1530, 509] on img at bounding box center [1526, 495] width 51 height 28
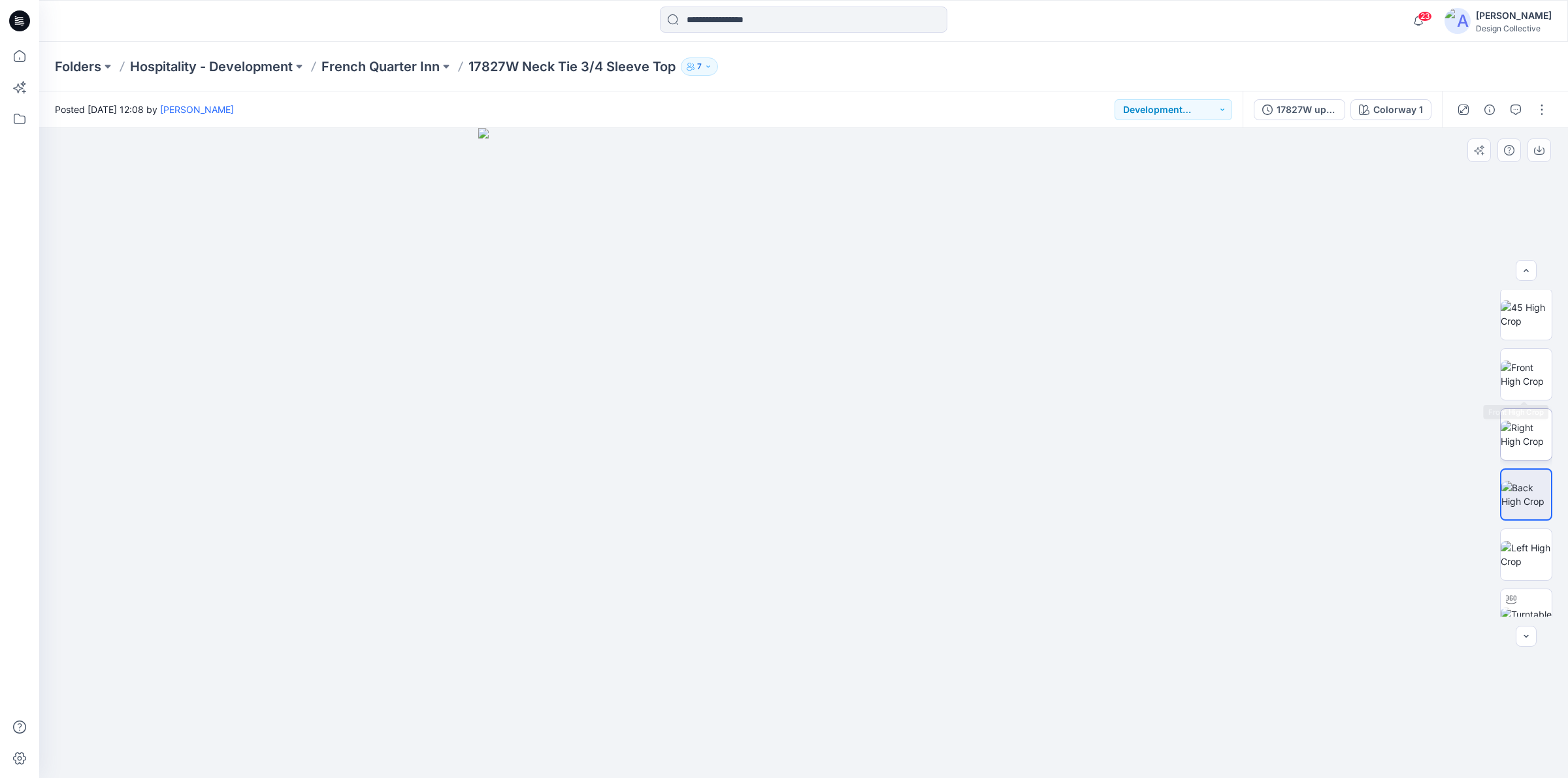
click at [1519, 424] on img at bounding box center [1526, 435] width 51 height 28
click at [1530, 494] on img at bounding box center [1526, 495] width 51 height 28
click at [1527, 429] on img at bounding box center [1526, 435] width 51 height 28
click at [1518, 383] on img at bounding box center [1526, 375] width 51 height 28
click at [1521, 448] on img at bounding box center [1526, 435] width 51 height 28
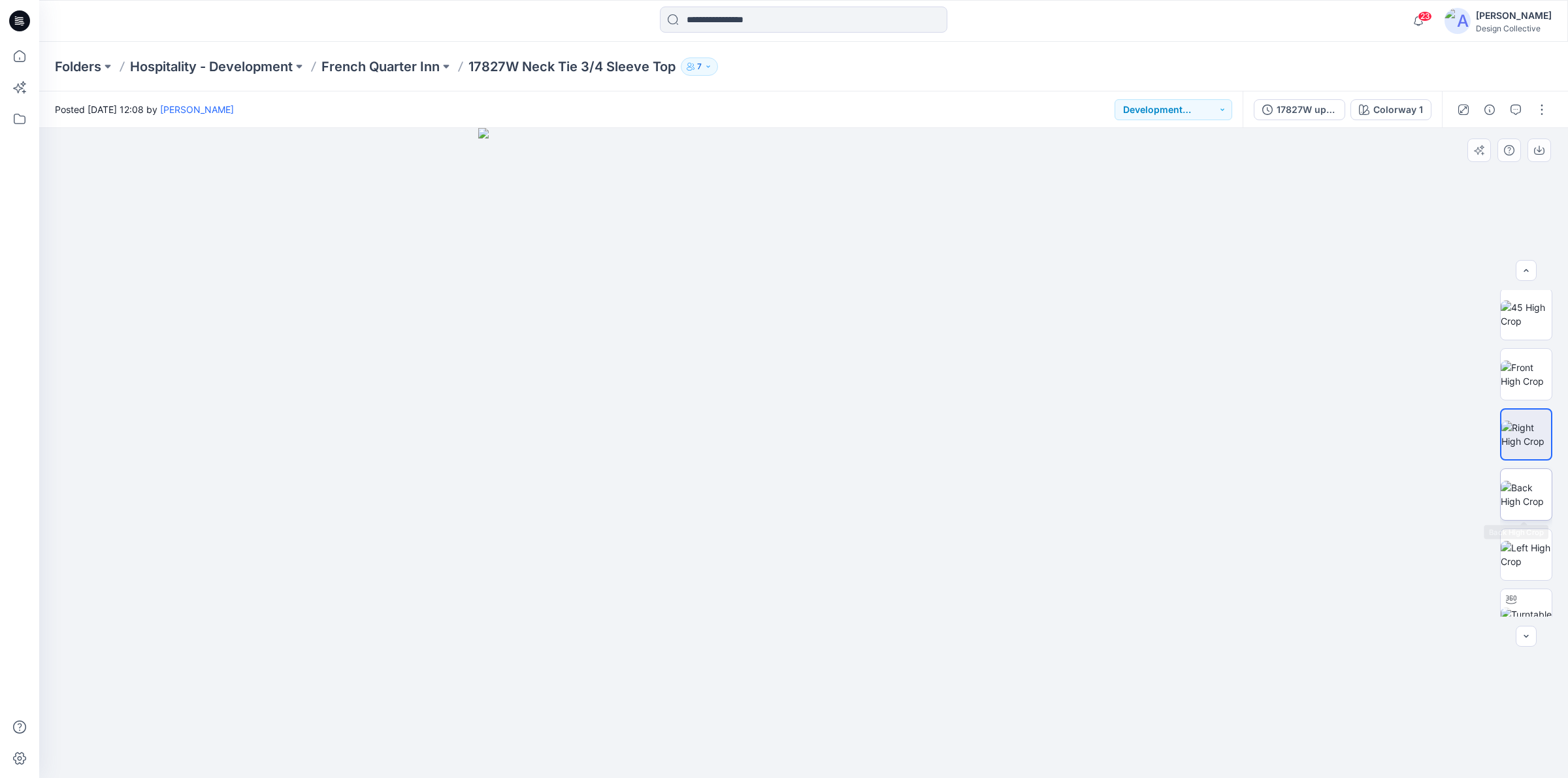
click at [1532, 499] on img at bounding box center [1526, 495] width 51 height 28
click at [1519, 311] on img at bounding box center [1526, 314] width 51 height 28
click at [1531, 319] on img at bounding box center [1526, 314] width 50 height 28
click at [1526, 374] on img at bounding box center [1526, 375] width 51 height 28
